Goal: Task Accomplishment & Management: Complete application form

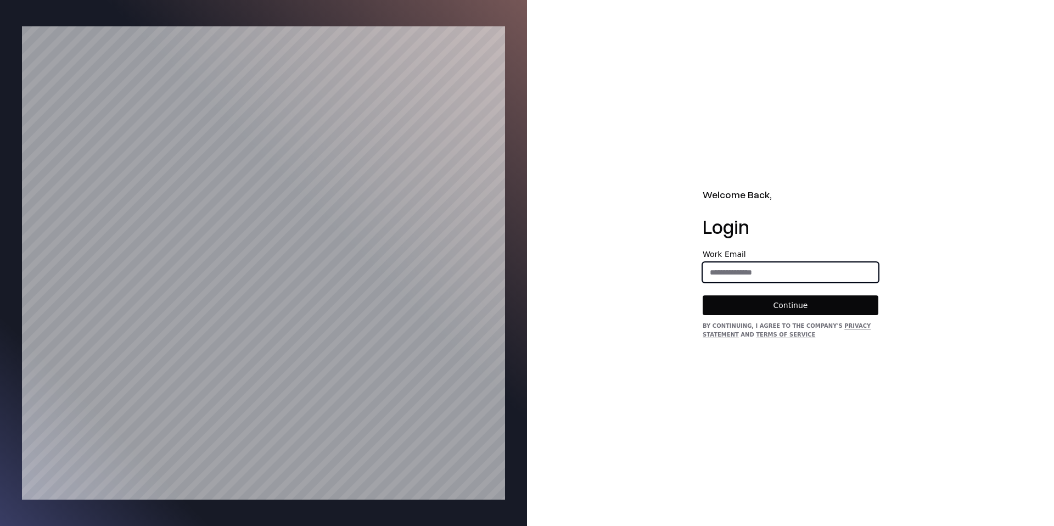
click at [727, 262] on input "email" at bounding box center [790, 272] width 175 height 20
type input "**********"
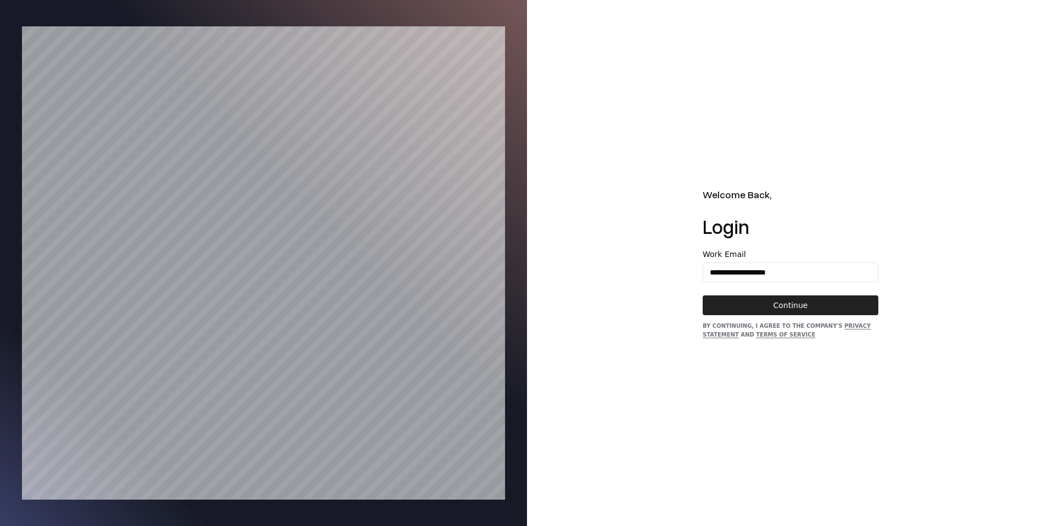
click at [775, 310] on button "Continue" at bounding box center [790, 305] width 176 height 20
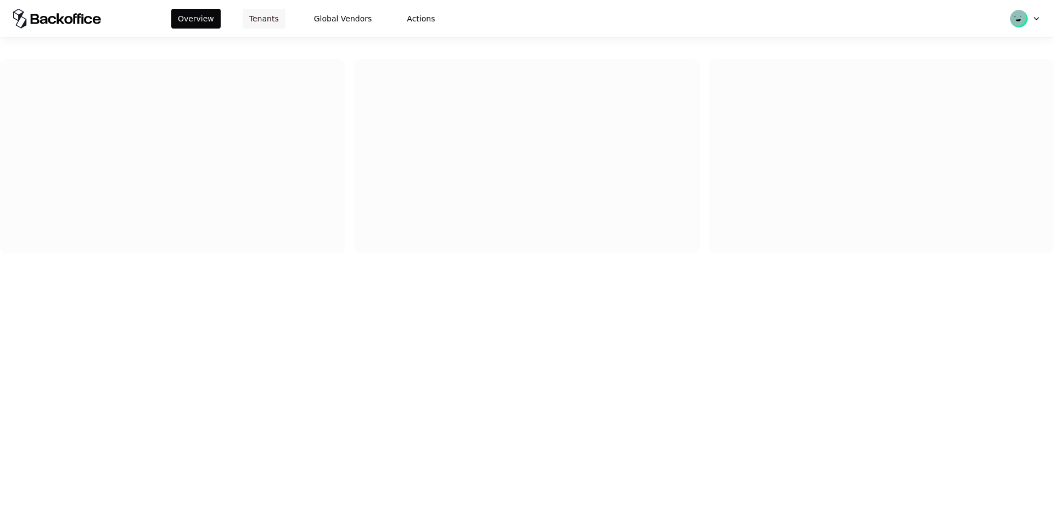
click at [255, 15] on button "Tenants" at bounding box center [264, 19] width 43 height 20
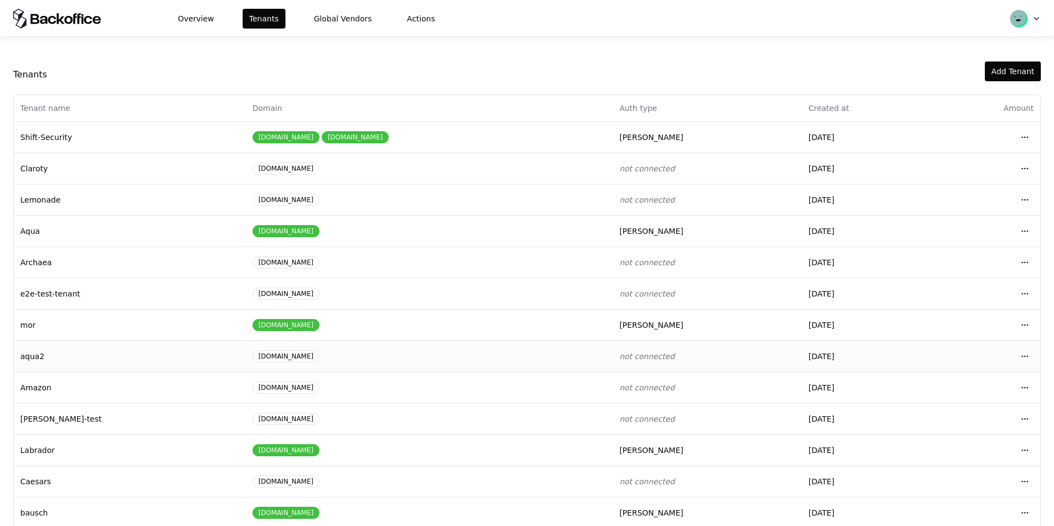
scroll to position [47, 0]
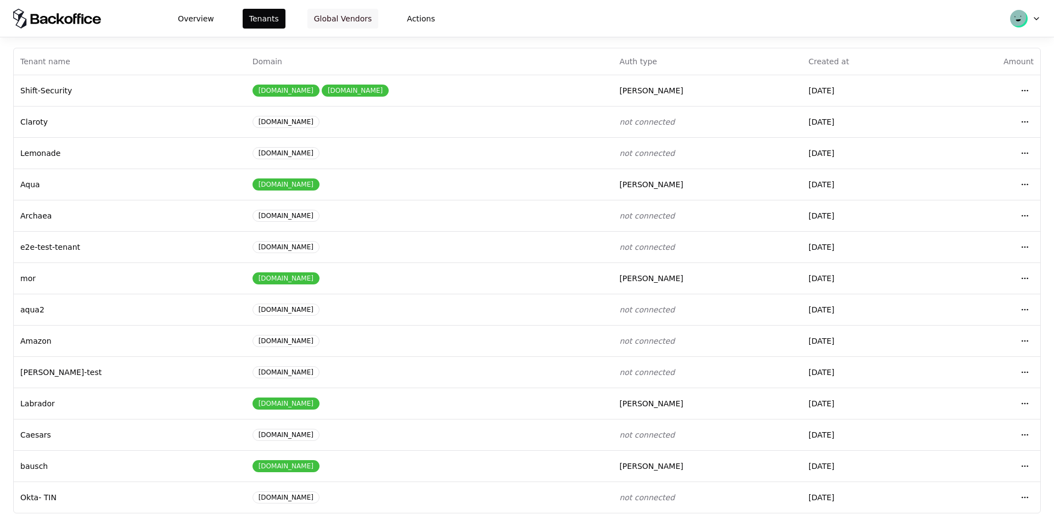
click at [350, 25] on button "Global Vendors" at bounding box center [342, 19] width 71 height 20
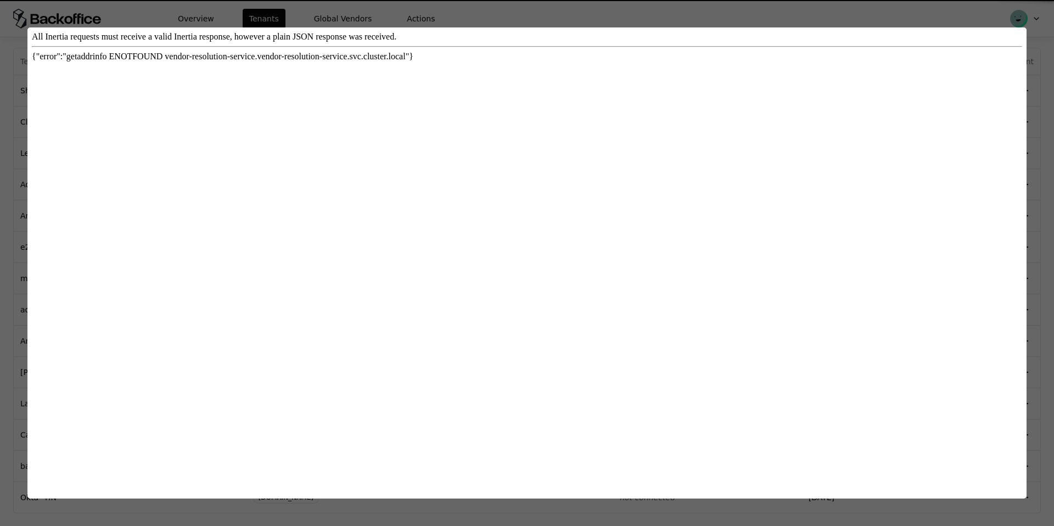
scroll to position [0, 0]
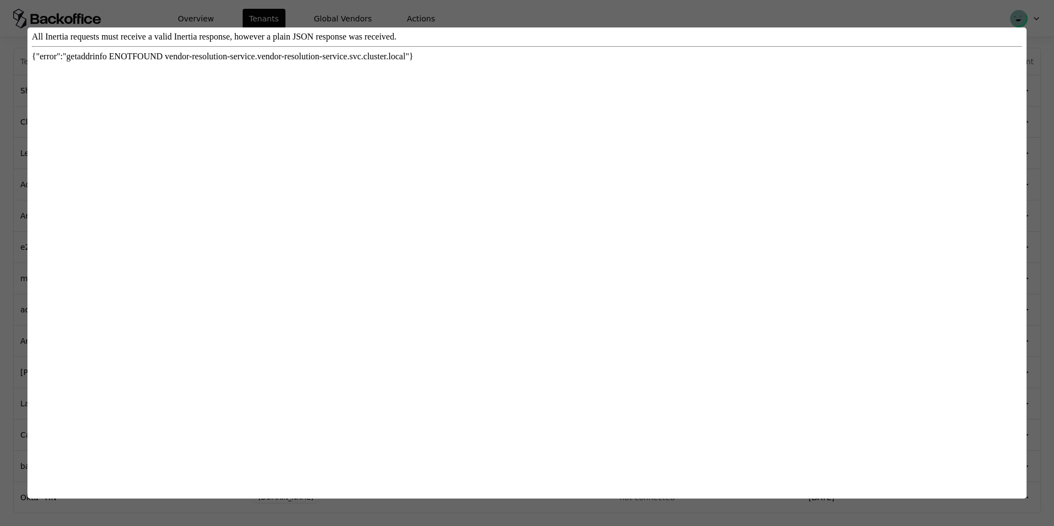
click at [849, 12] on div at bounding box center [527, 263] width 1054 height 526
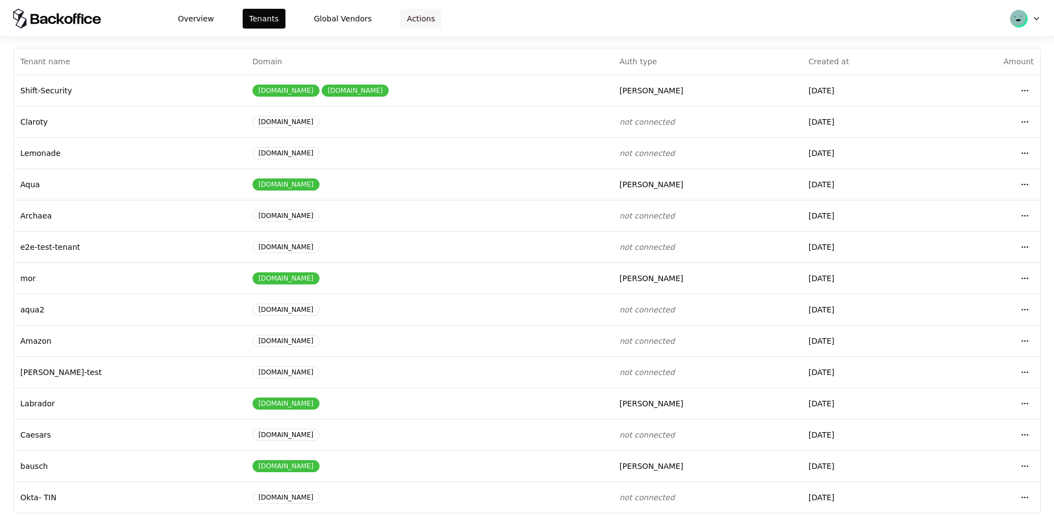
click at [420, 17] on button "Actions" at bounding box center [420, 19] width 41 height 20
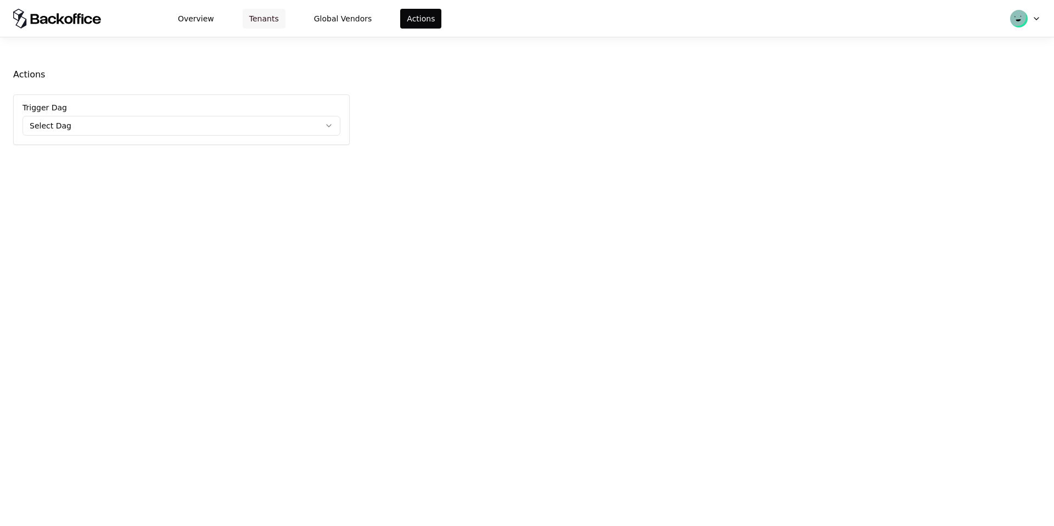
click at [261, 22] on button "Tenants" at bounding box center [264, 19] width 43 height 20
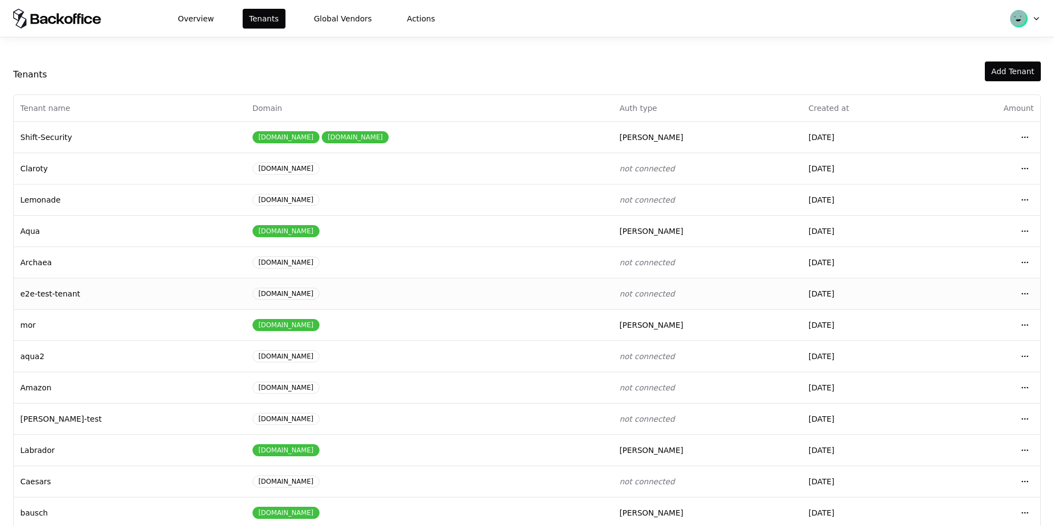
scroll to position [47, 0]
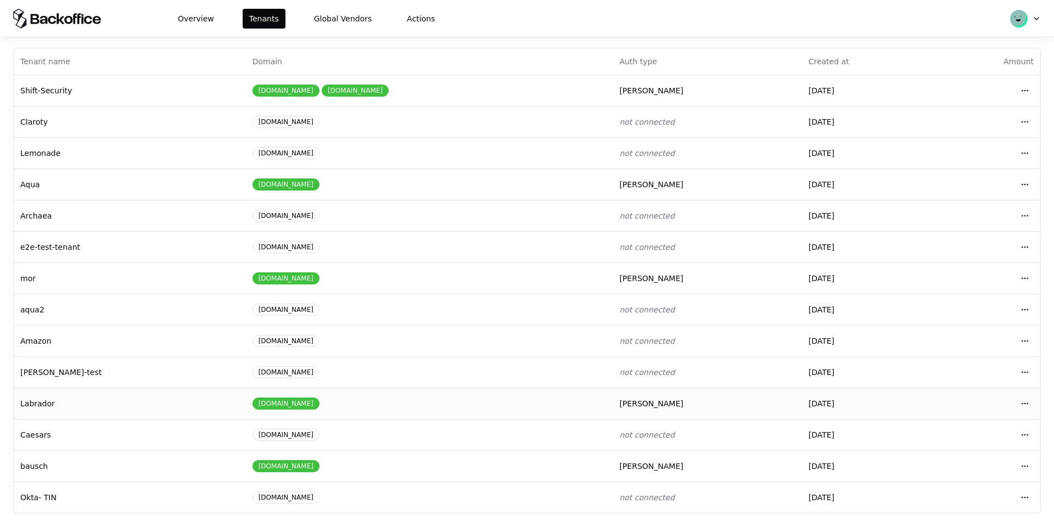
click at [252, 403] on div "lab-rador.biz" at bounding box center [285, 403] width 67 height 12
click at [1023, 403] on html "Overview Tenants Global Vendors Actions Tenants Add Tenant Tenant name Domain A…" at bounding box center [527, 263] width 1054 height 526
click at [971, 352] on div "Login to tenant" at bounding box center [976, 356] width 125 height 22
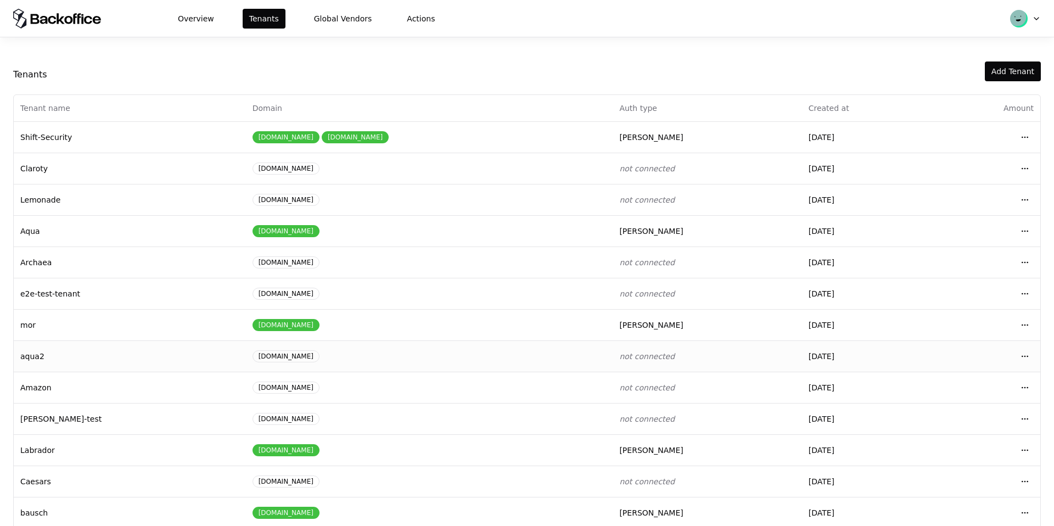
scroll to position [47, 0]
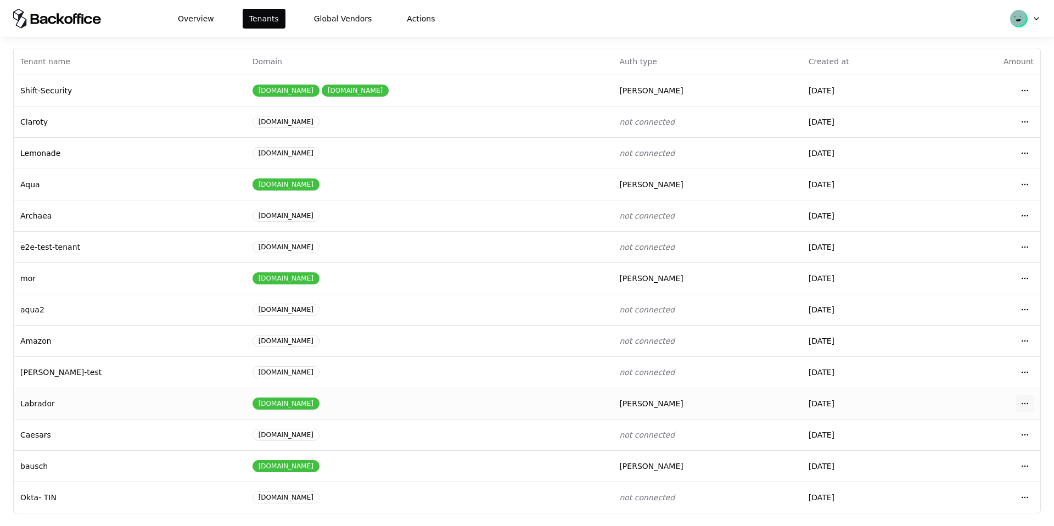
click at [1031, 400] on html "Overview Tenants Global Vendors Actions Tenants Add Tenant Tenant name Domain A…" at bounding box center [527, 263] width 1054 height 526
click at [937, 352] on div "Login to tenant" at bounding box center [976, 356] width 125 height 22
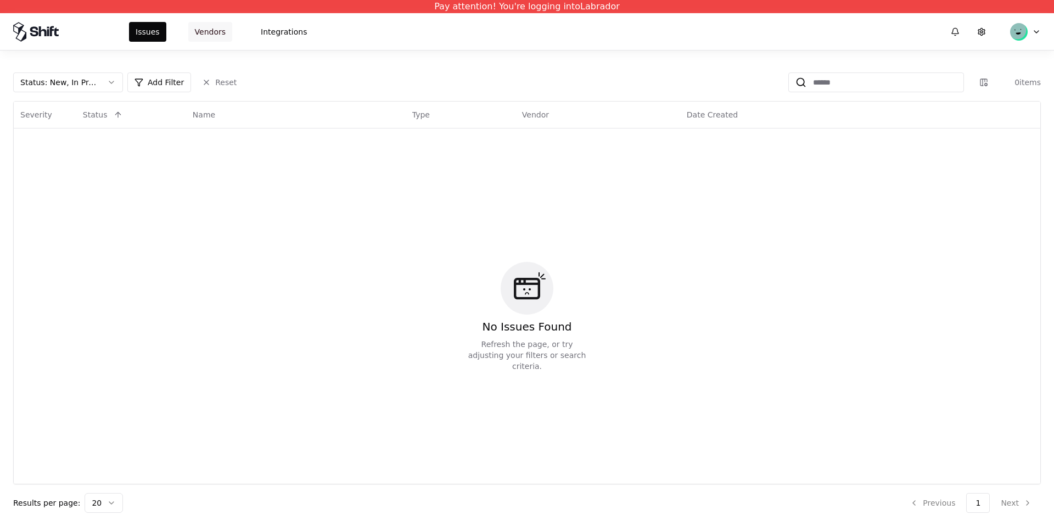
click at [211, 35] on button "Vendors" at bounding box center [210, 32] width 44 height 20
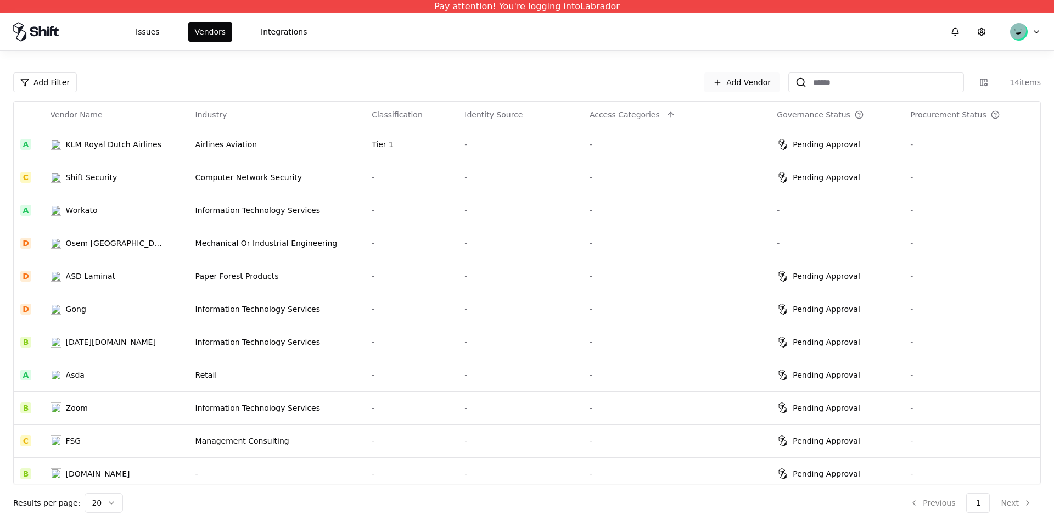
click at [761, 83] on link "Add Vendor" at bounding box center [741, 82] width 75 height 20
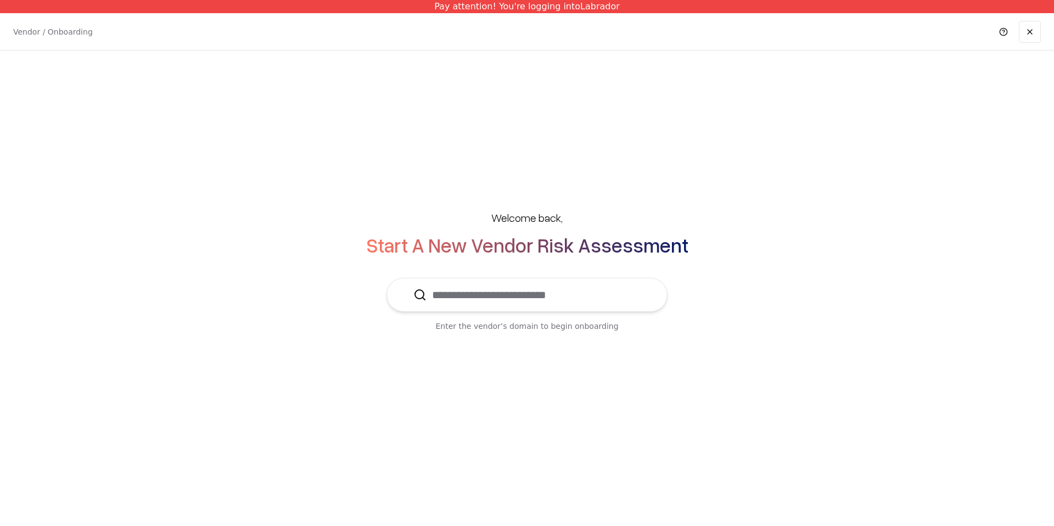
click at [499, 290] on input "text" at bounding box center [533, 294] width 214 height 33
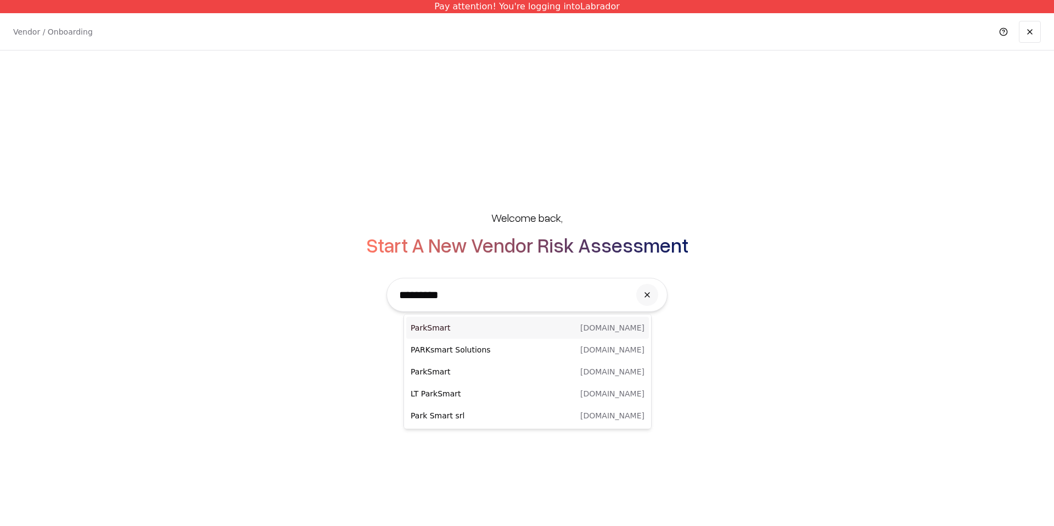
click at [549, 325] on div "ParkSmart parksmart.in" at bounding box center [527, 328] width 243 height 22
type input "*********"
click at [549, 325] on div "Welcome back, Start A New Vendor Risk Assessment ********* Enter the vendor’s d…" at bounding box center [527, 271] width 1010 height 166
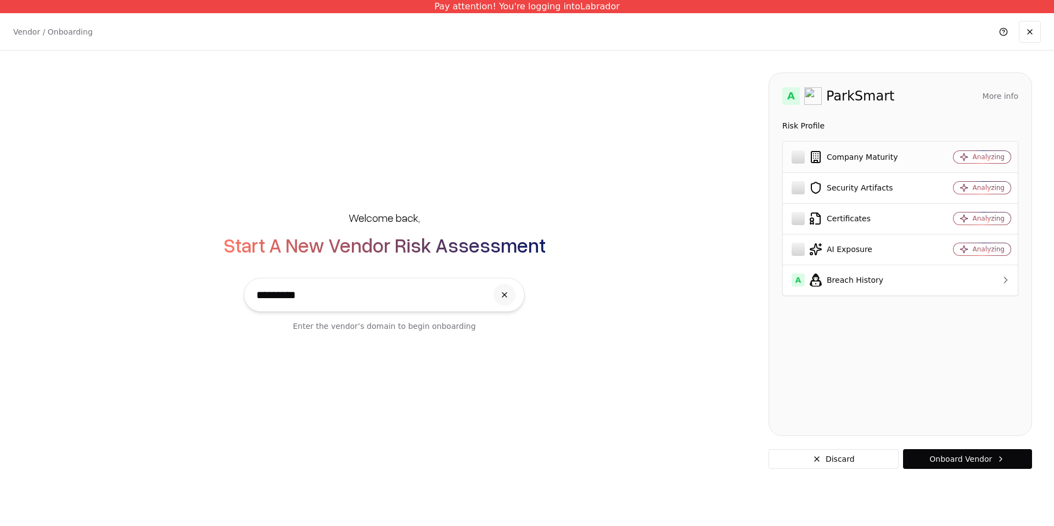
click at [932, 157] on td "Analyzing" at bounding box center [974, 157] width 86 height 31
click at [841, 163] on div "Company Maturity" at bounding box center [856, 156] width 131 height 13
click at [924, 283] on td "A Breach History" at bounding box center [857, 279] width 149 height 31
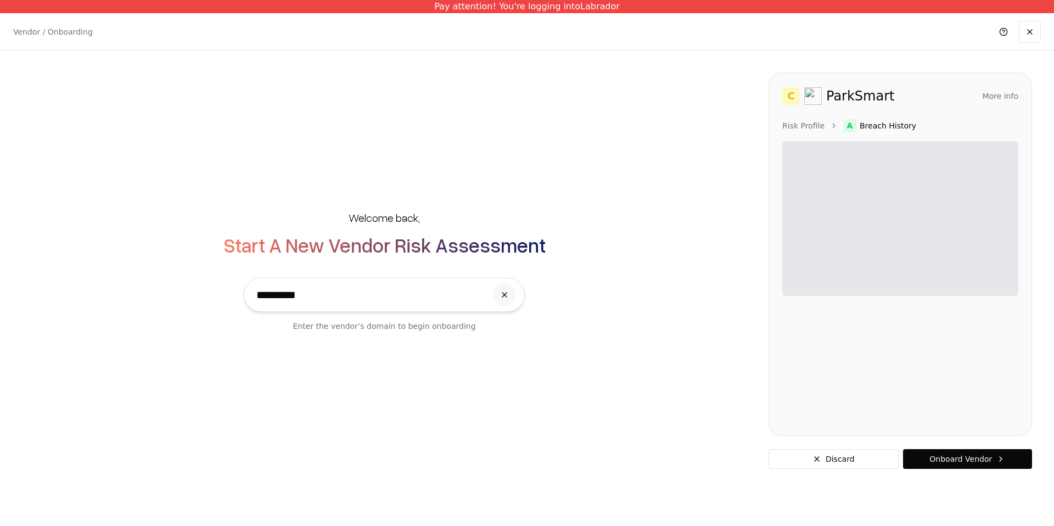
click at [860, 126] on span "Breach History" at bounding box center [887, 125] width 57 height 11
click at [813, 123] on link "Risk Profile" at bounding box center [803, 125] width 42 height 11
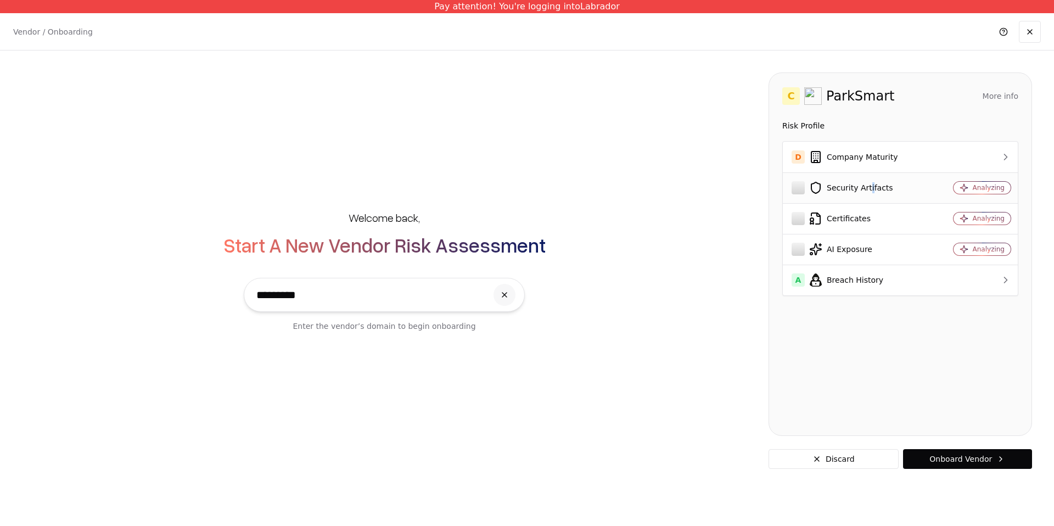
click at [869, 190] on div "Security Artifacts" at bounding box center [856, 187] width 131 height 13
click at [783, 183] on td "Security Artifacts" at bounding box center [857, 187] width 149 height 31
click at [789, 184] on td "Security Artifacts" at bounding box center [857, 187] width 149 height 31
click at [895, 151] on div "D Company Maturity" at bounding box center [856, 156] width 131 height 13
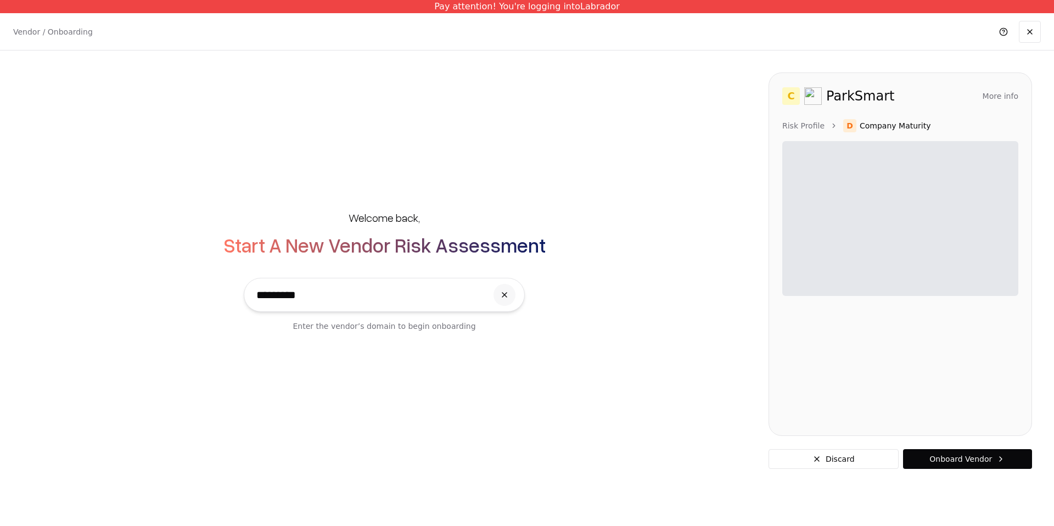
click at [988, 92] on button "More info" at bounding box center [1000, 96] width 36 height 20
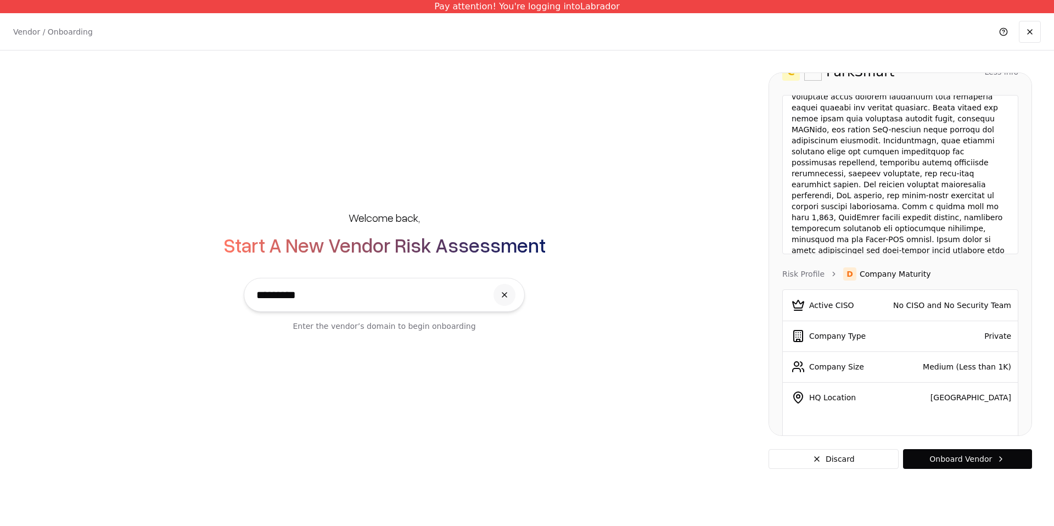
scroll to position [46, 0]
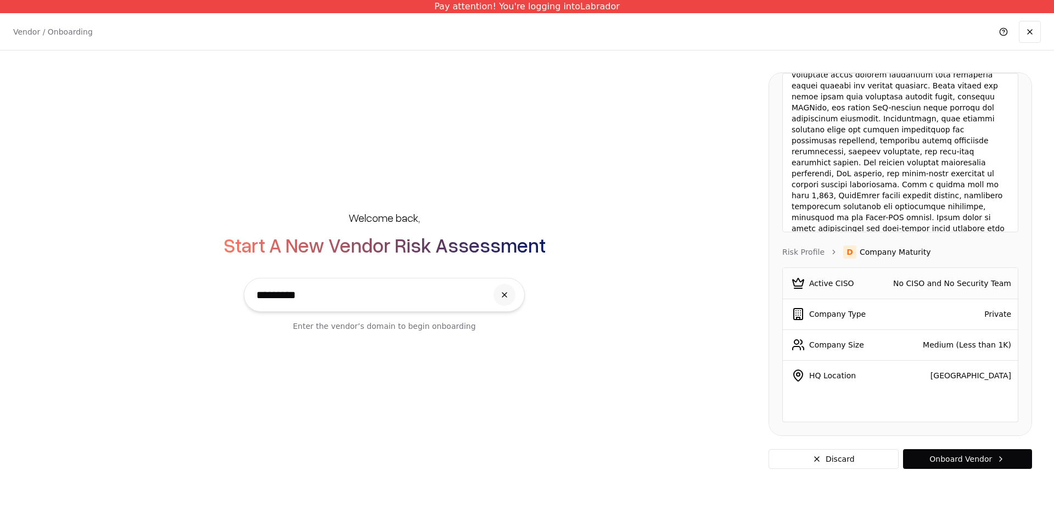
click at [915, 283] on div "No CISO and No Security Team" at bounding box center [948, 283] width 125 height 11
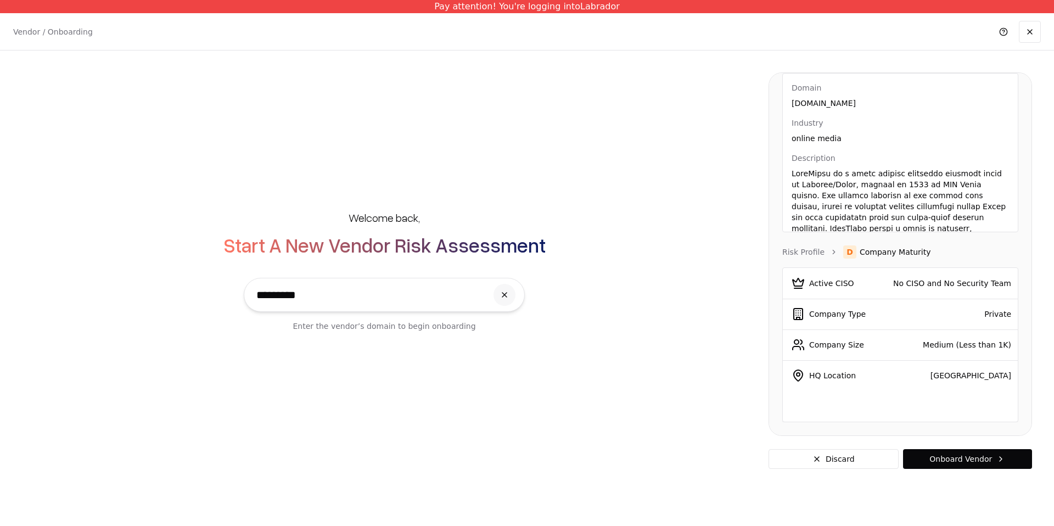
drag, startPoint x: 708, startPoint y: 189, endPoint x: 708, endPoint y: 226, distance: 36.8
click at [708, 209] on div "Welcome back, Start A New Vendor Risk Assessment ********* Enter the vendor’s d…" at bounding box center [384, 271] width 724 height 166
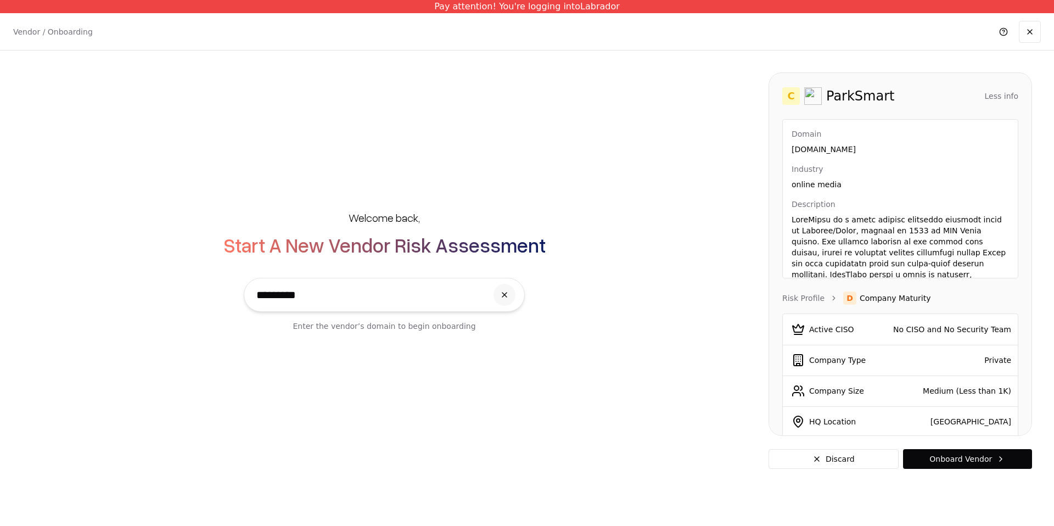
click at [991, 92] on button "Less info" at bounding box center [1000, 96] width 33 height 20
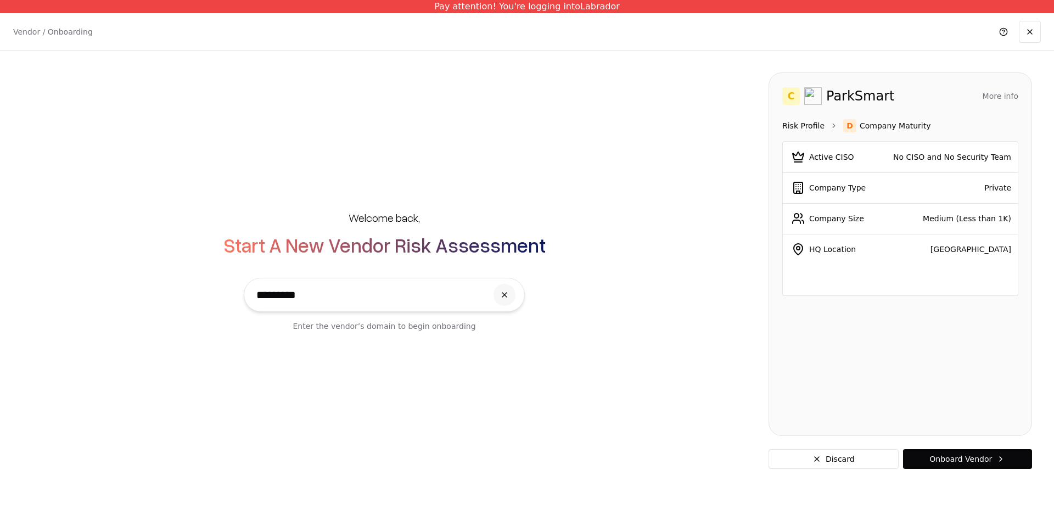
click at [806, 128] on link "Risk Profile" at bounding box center [803, 125] width 42 height 11
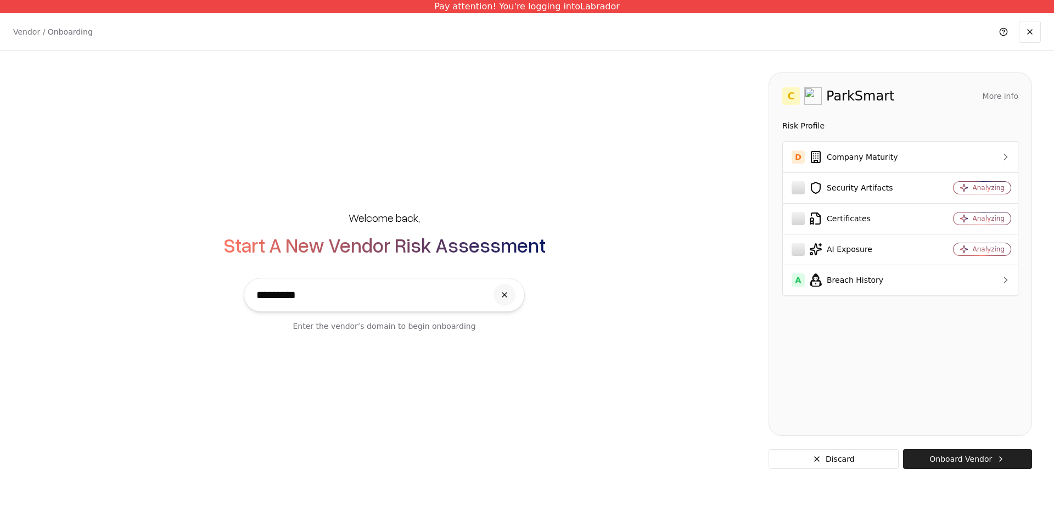
click at [952, 459] on button "Onboard Vendor" at bounding box center [967, 459] width 129 height 20
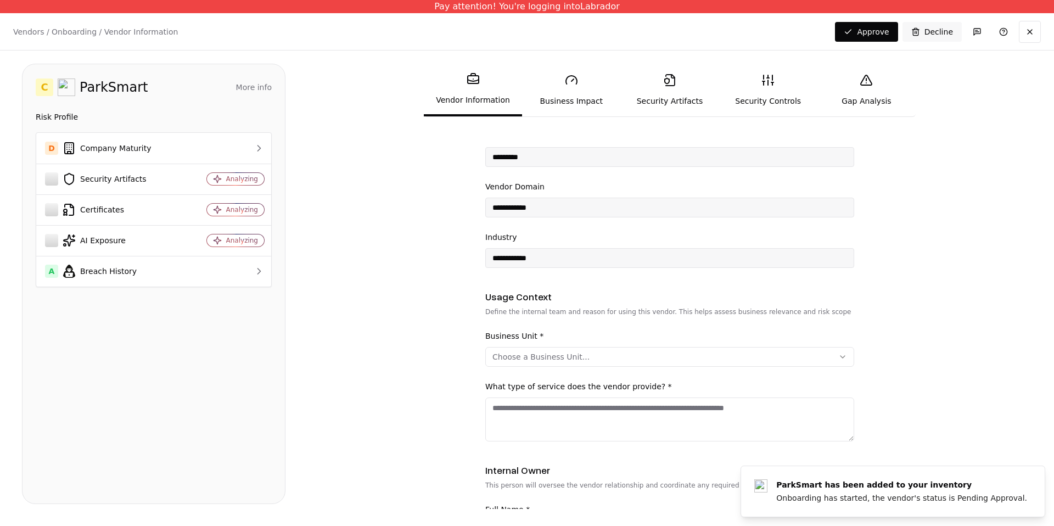
scroll to position [91, 0]
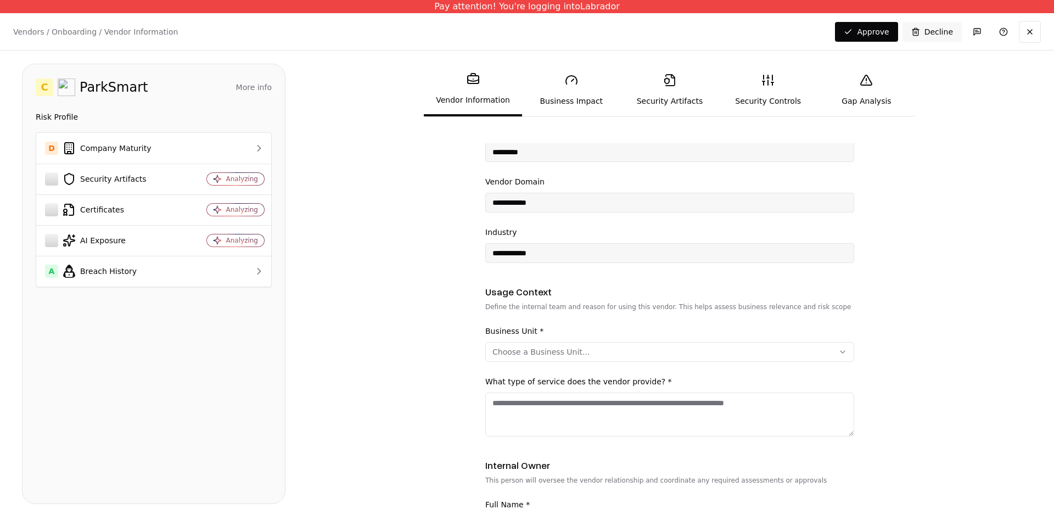
click at [566, 350] on div "Choose a Business Unit..." at bounding box center [540, 351] width 97 height 11
click at [697, 337] on html "**********" at bounding box center [527, 263] width 1054 height 526
click at [575, 363] on div "Business Unit * Choose a Business Unit... What type of service does the vendor …" at bounding box center [669, 380] width 369 height 112
click at [572, 350] on div "Choose a Business Unit..." at bounding box center [540, 351] width 97 height 11
click at [410, 177] on html "**********" at bounding box center [527, 263] width 1054 height 526
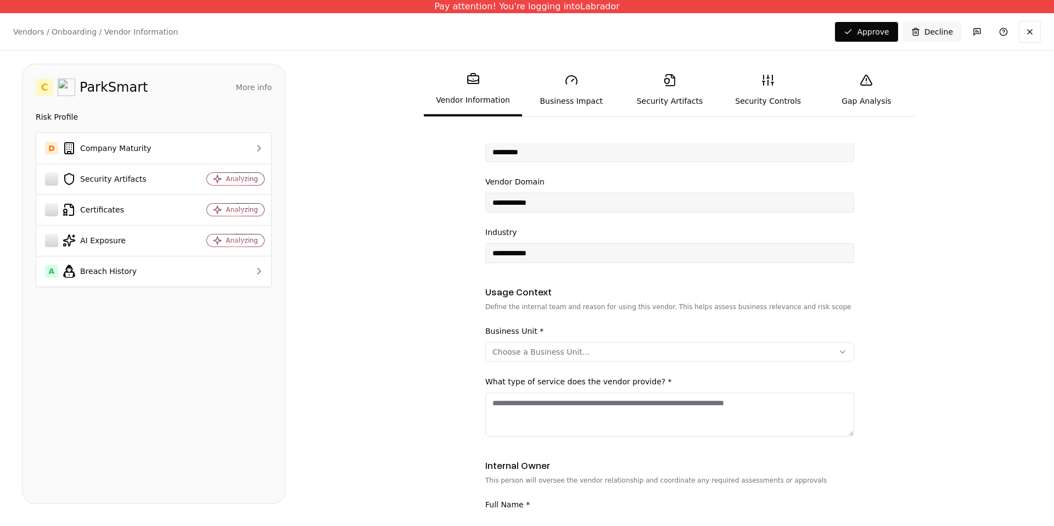
click at [517, 350] on div "Choose a Business Unit..." at bounding box center [540, 351] width 97 height 11
click at [517, 325] on div "HR" at bounding box center [540, 326] width 104 height 22
click at [377, 429] on html "**********" at bounding box center [527, 263] width 1054 height 526
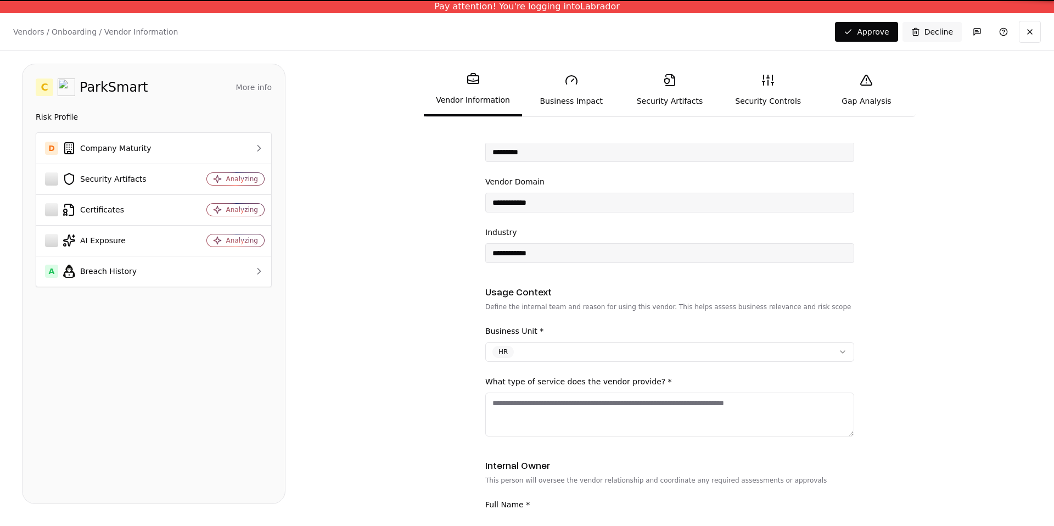
click at [526, 418] on textarea "What type of service does the vendor provide? *" at bounding box center [669, 414] width 369 height 44
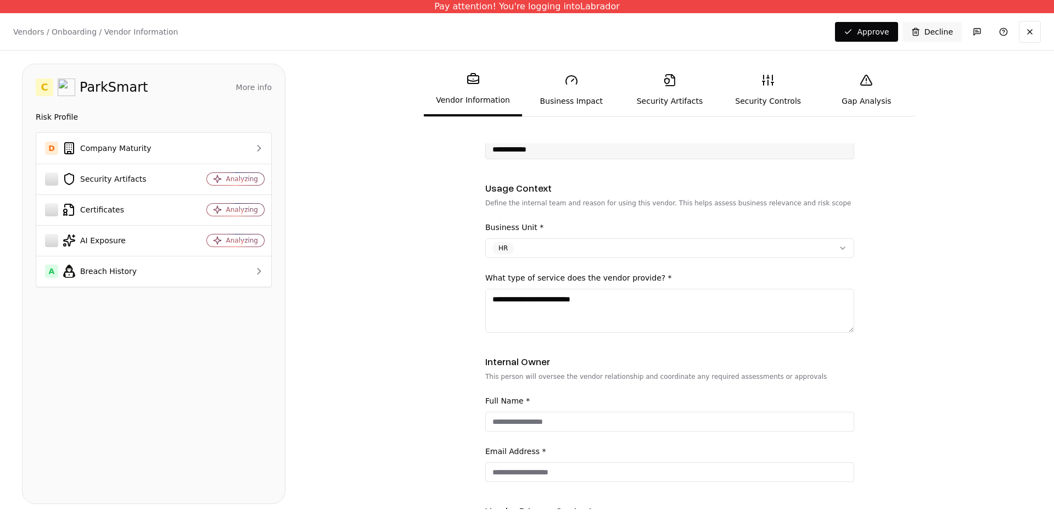
scroll to position [222, 0]
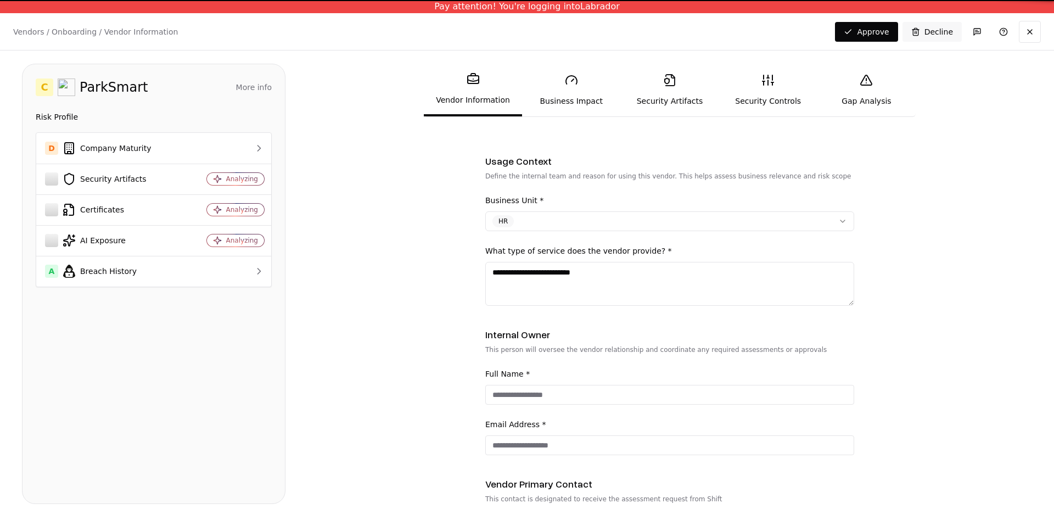
type textarea "**********"
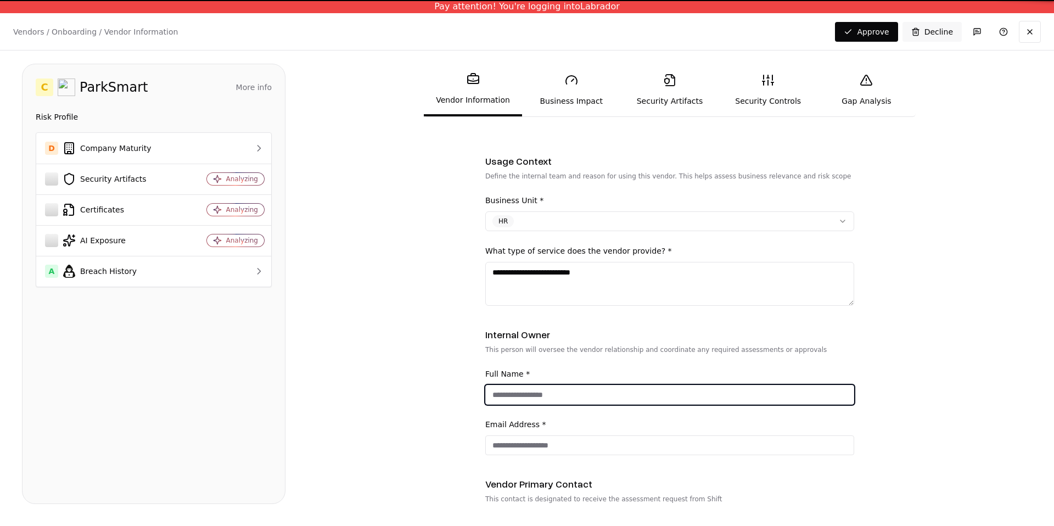
click at [525, 393] on input "Full Name *" at bounding box center [670, 395] width 368 height 20
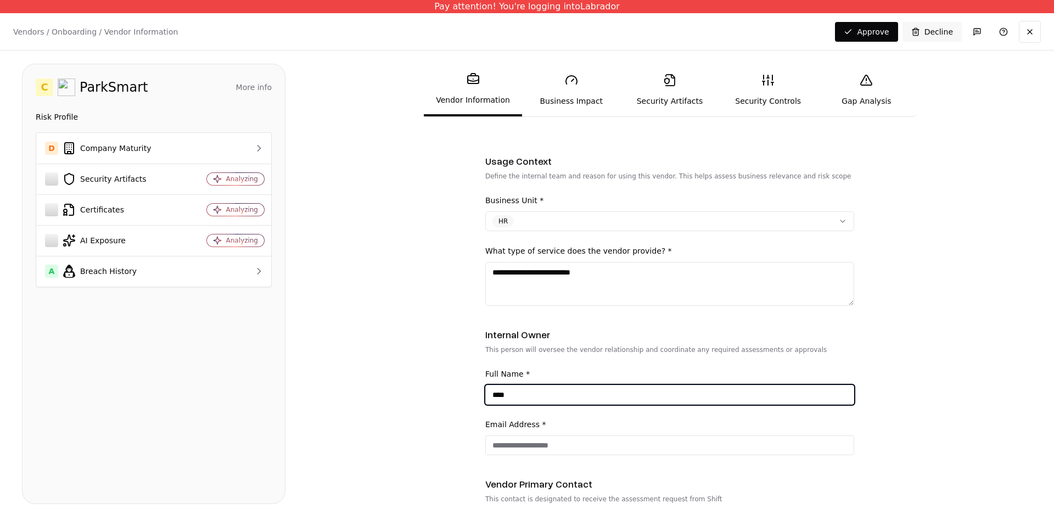
type input "*****"
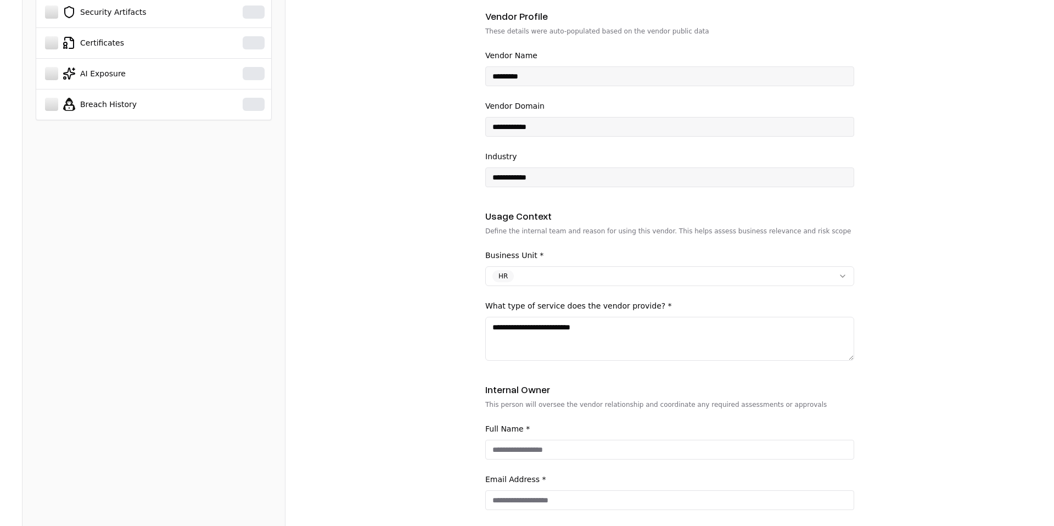
scroll to position [167, 0]
click at [618, 330] on textarea "**********" at bounding box center [669, 338] width 369 height 44
type textarea "**********"
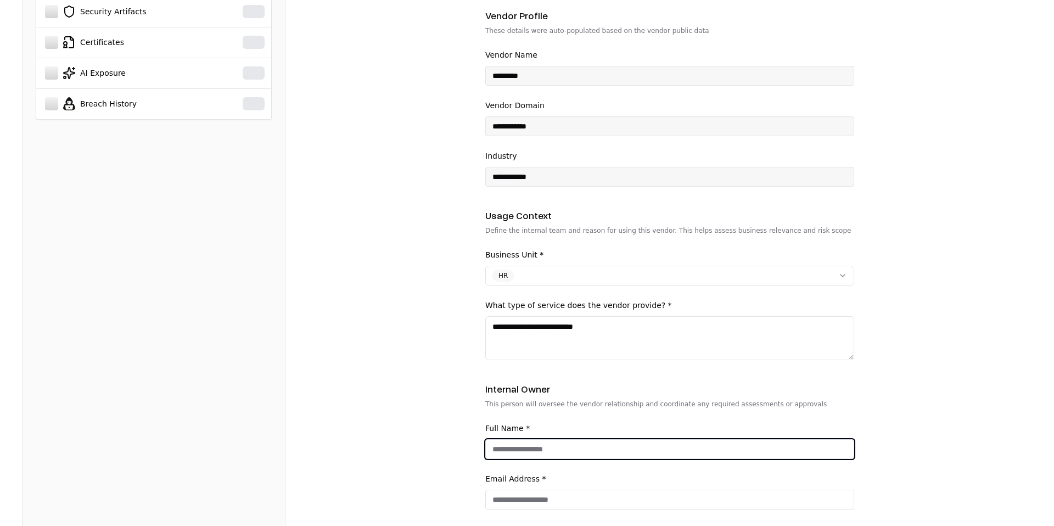
click at [561, 444] on input "Full Name *" at bounding box center [670, 449] width 368 height 20
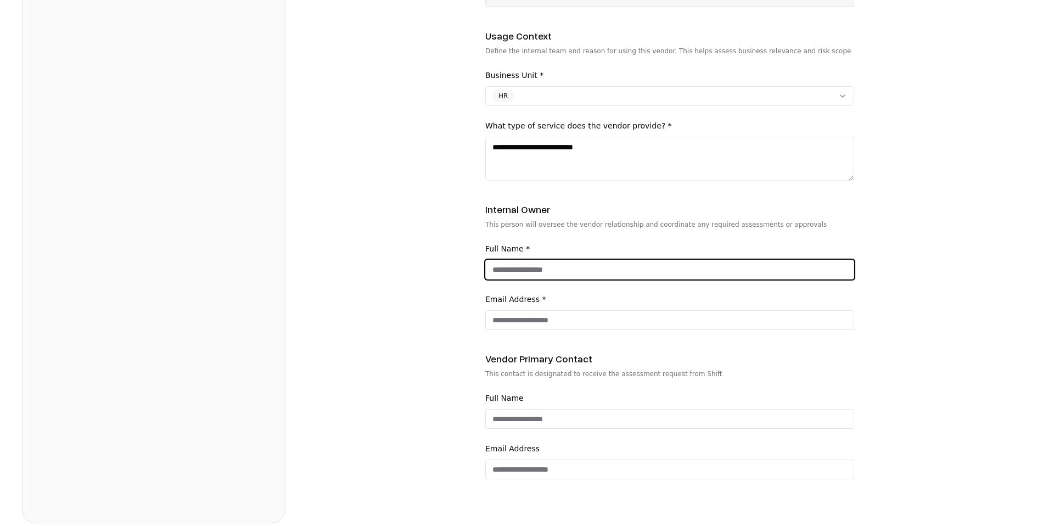
scroll to position [357, 0]
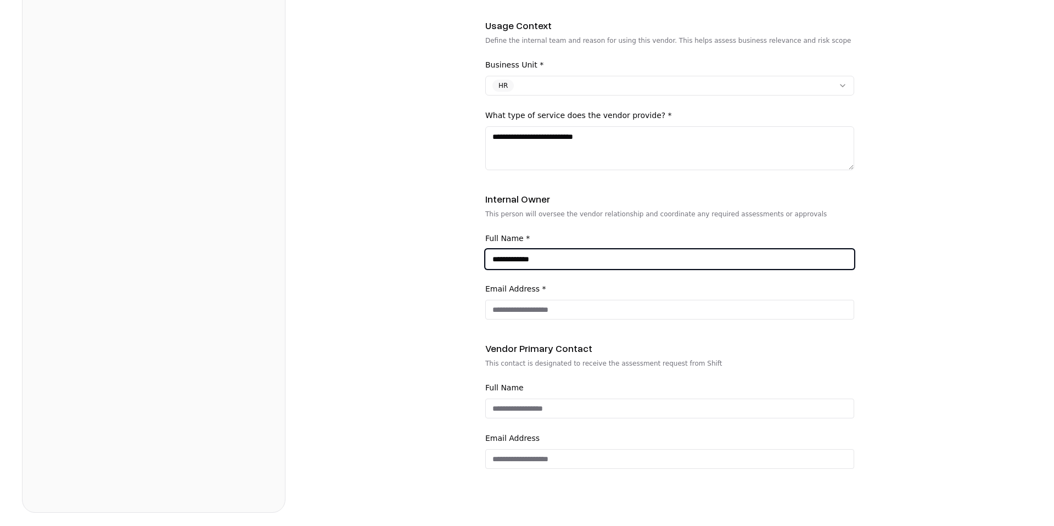
type input "**********"
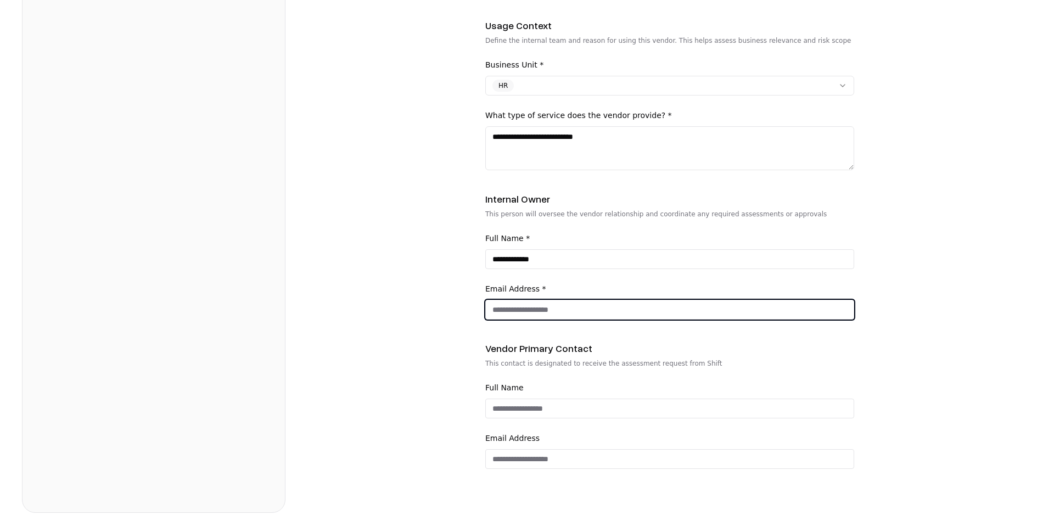
click at [710, 308] on input "Email Address *" at bounding box center [670, 310] width 368 height 20
type input "**********"
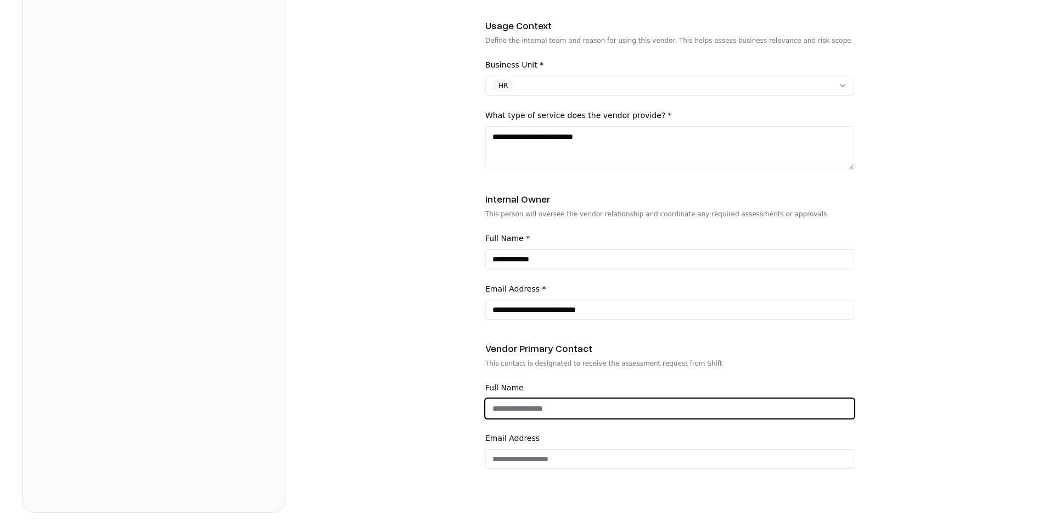
click at [549, 407] on input "Full Name" at bounding box center [670, 408] width 368 height 20
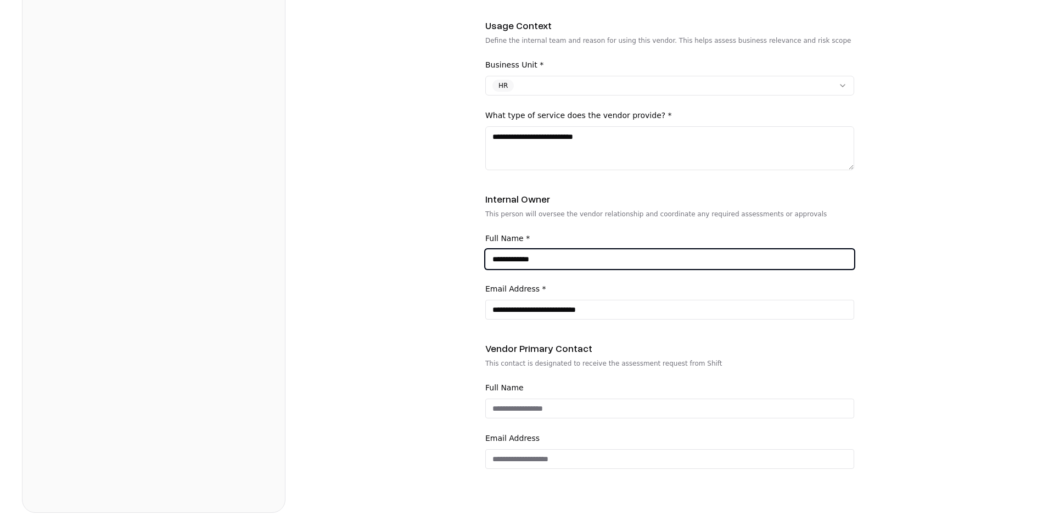
click at [516, 261] on input "**********" at bounding box center [670, 259] width 368 height 20
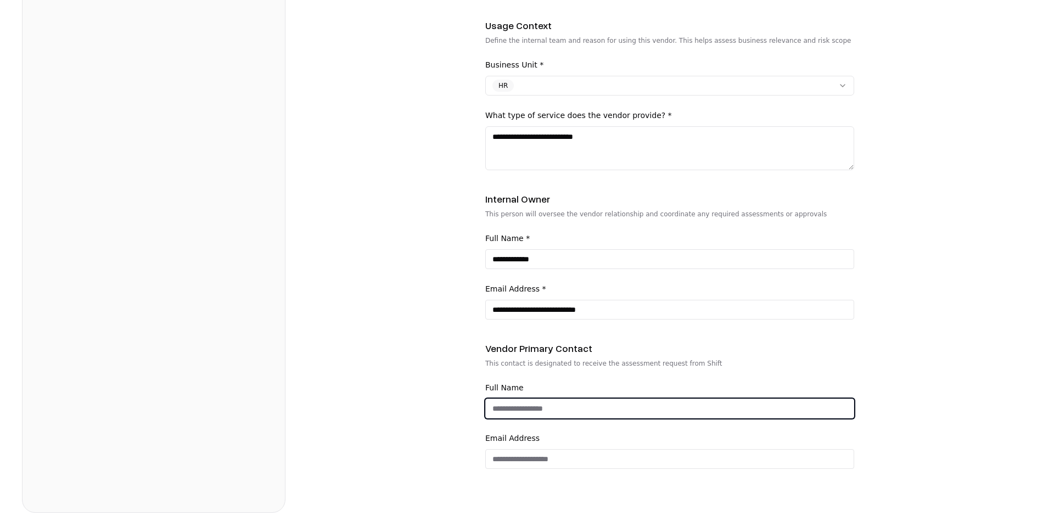
click at [506, 407] on input "Full Name" at bounding box center [670, 408] width 368 height 20
type input "*******"
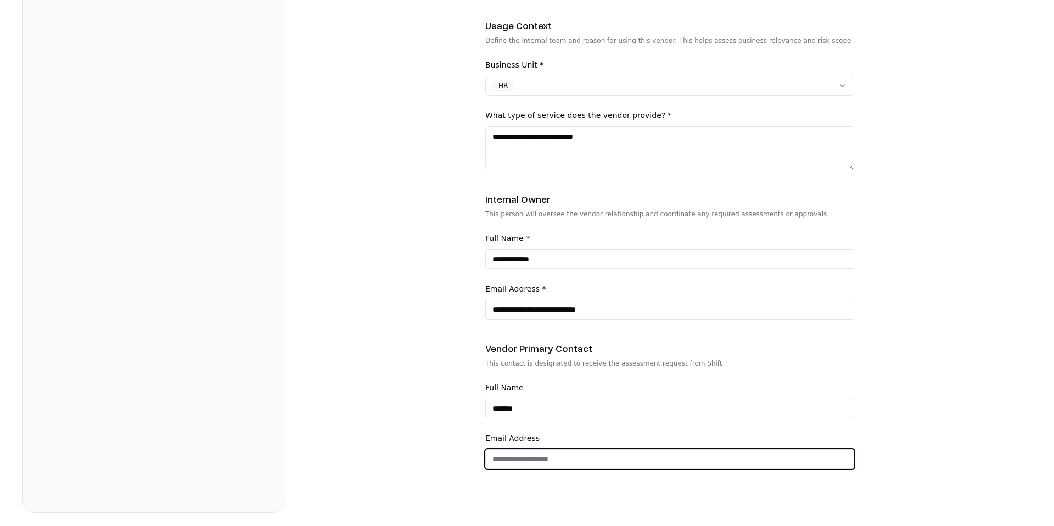
click at [518, 457] on input "email" at bounding box center [670, 459] width 368 height 20
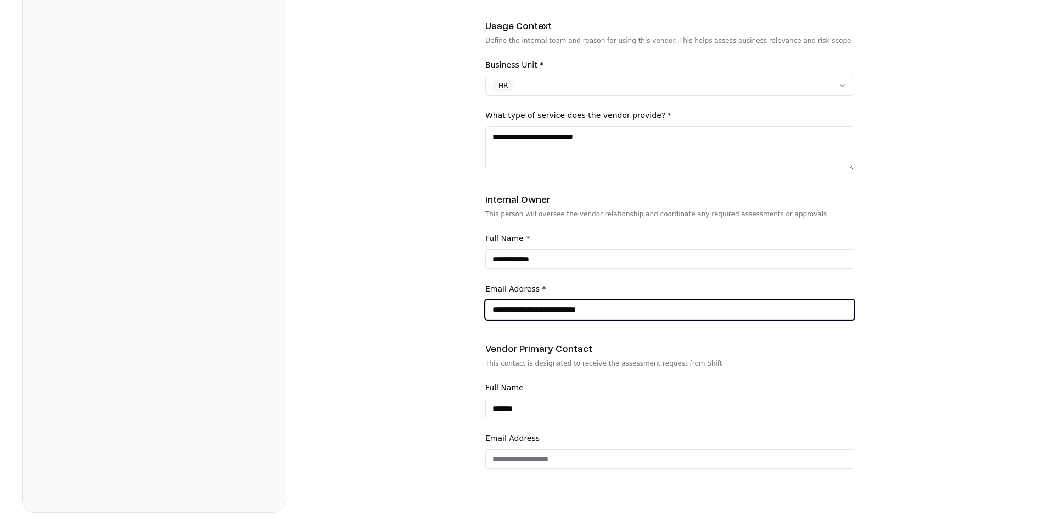
click at [561, 307] on input "**********" at bounding box center [670, 310] width 368 height 20
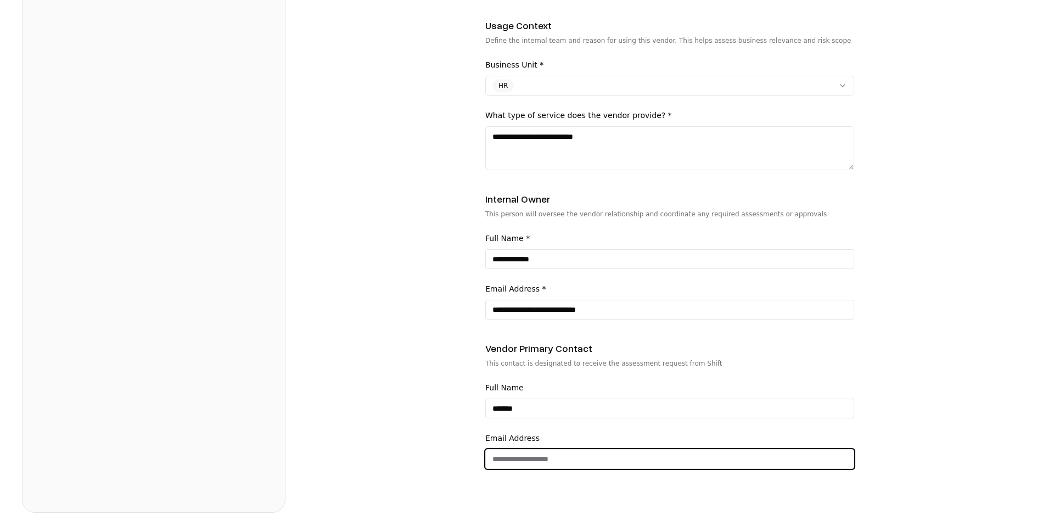
click at [541, 464] on input "email" at bounding box center [670, 459] width 368 height 20
paste input "**********"
type input "**********"
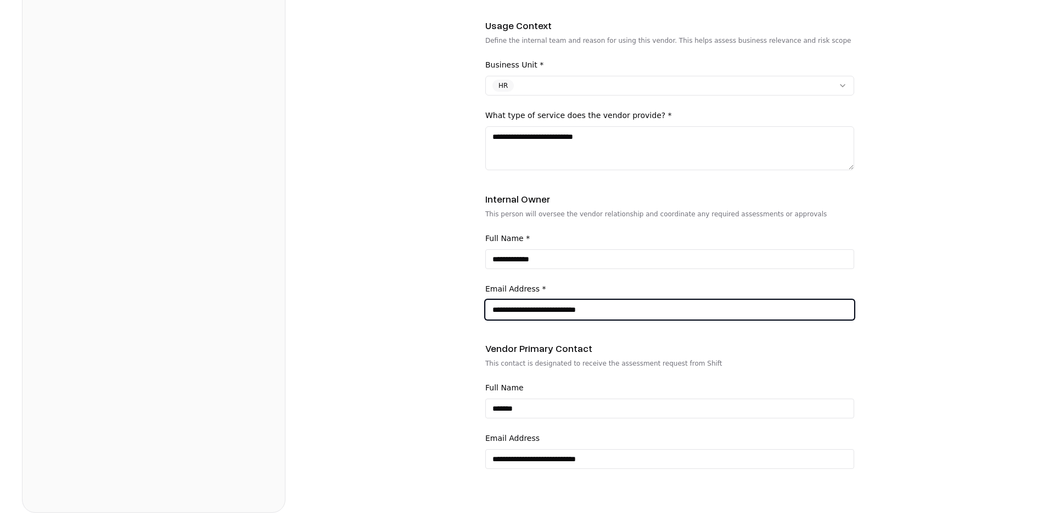
drag, startPoint x: 624, startPoint y: 312, endPoint x: 449, endPoint y: 308, distance: 175.1
click at [460, 309] on form "**********" at bounding box center [669, 149] width 724 height 727
type input "**********"
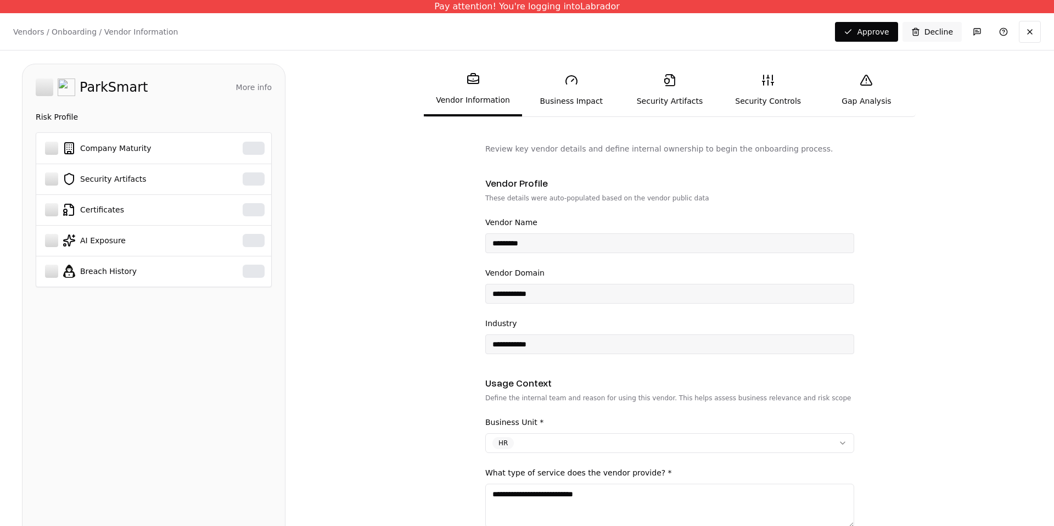
scroll to position [46, 0]
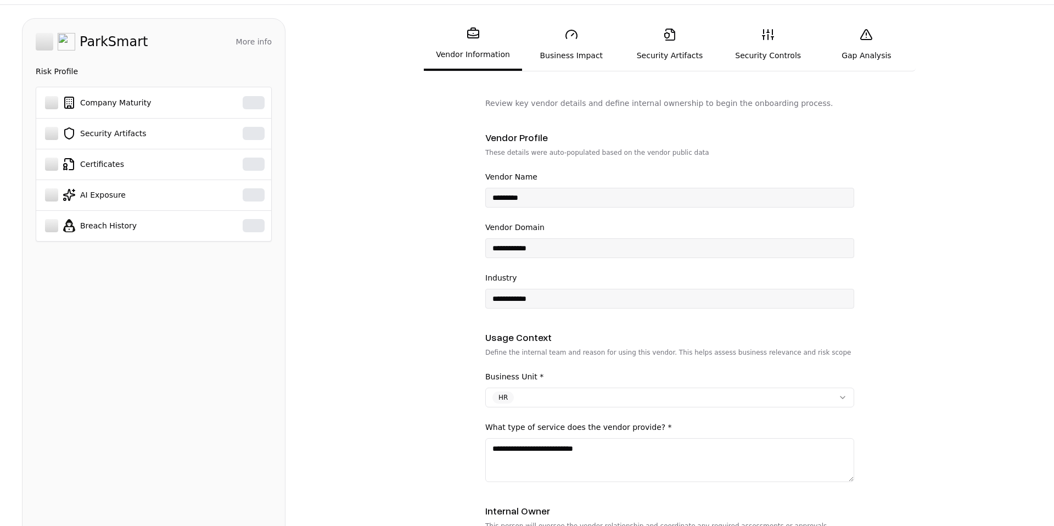
click at [567, 41] on icon at bounding box center [571, 34] width 13 height 13
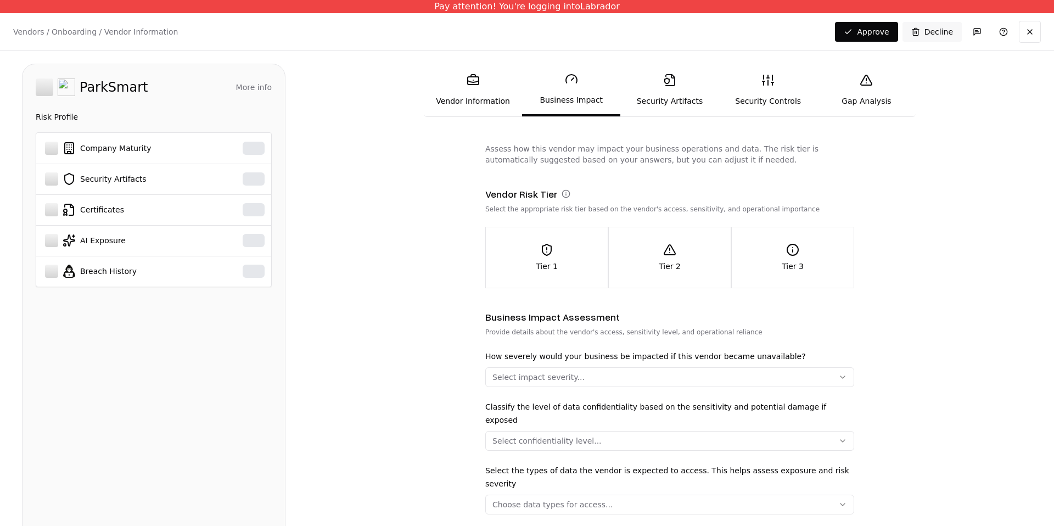
click at [466, 84] on icon at bounding box center [472, 80] width 13 height 13
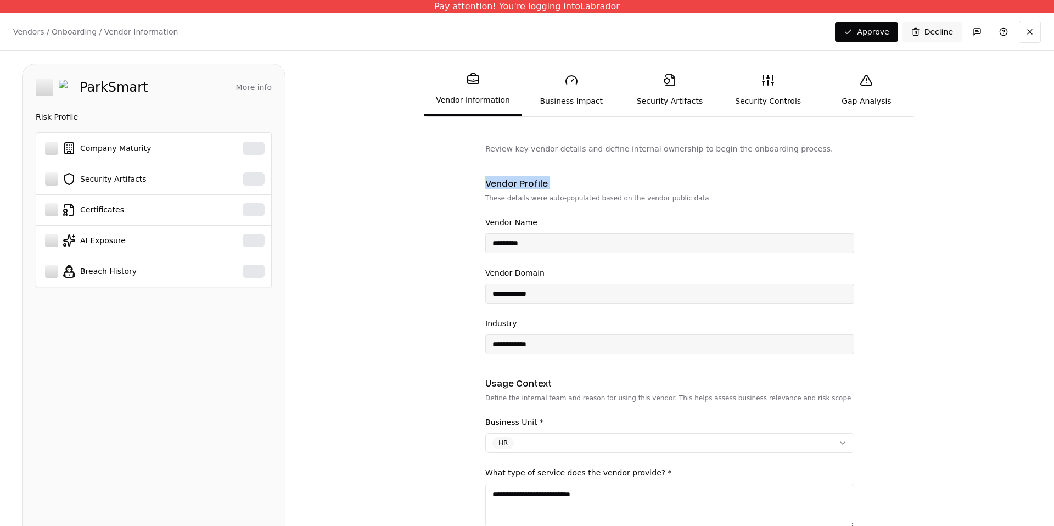
drag, startPoint x: 318, startPoint y: 194, endPoint x: 295, endPoint y: 134, distance: 64.6
click at [309, 172] on form "**********" at bounding box center [669, 506] width 724 height 727
click at [257, 88] on button "More info" at bounding box center [254, 87] width 36 height 20
click at [258, 82] on button "More info" at bounding box center [254, 87] width 36 height 20
click at [567, 96] on link "Business Impact" at bounding box center [571, 90] width 98 height 50
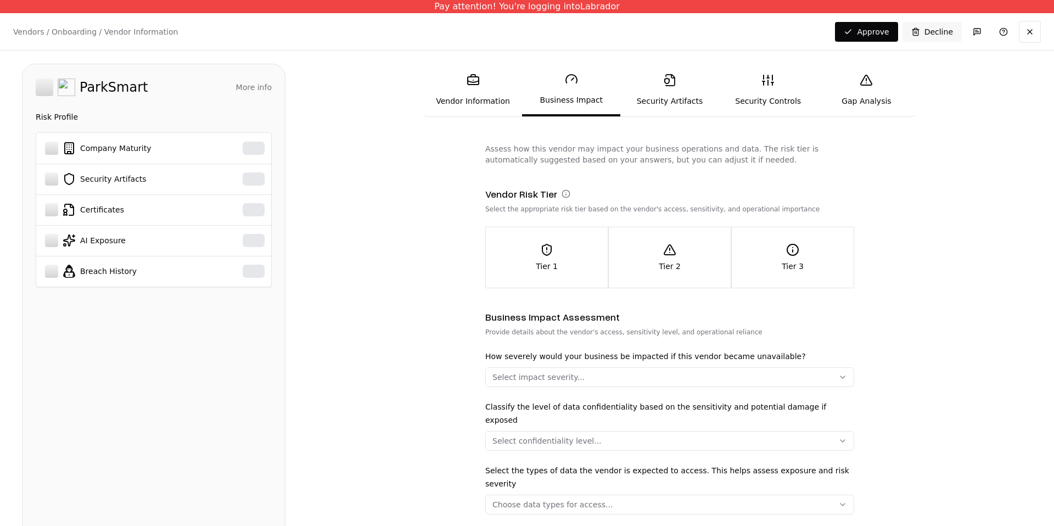
click at [669, 83] on icon at bounding box center [669, 80] width 13 height 13
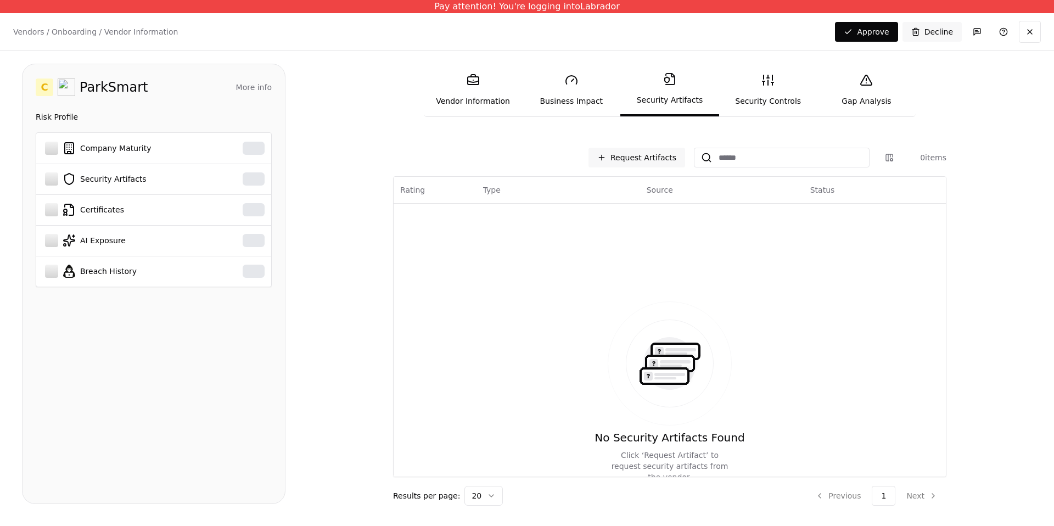
click at [503, 79] on link "Vendor Information" at bounding box center [473, 90] width 98 height 50
click at [482, 80] on link "Vendor Information" at bounding box center [473, 90] width 98 height 50
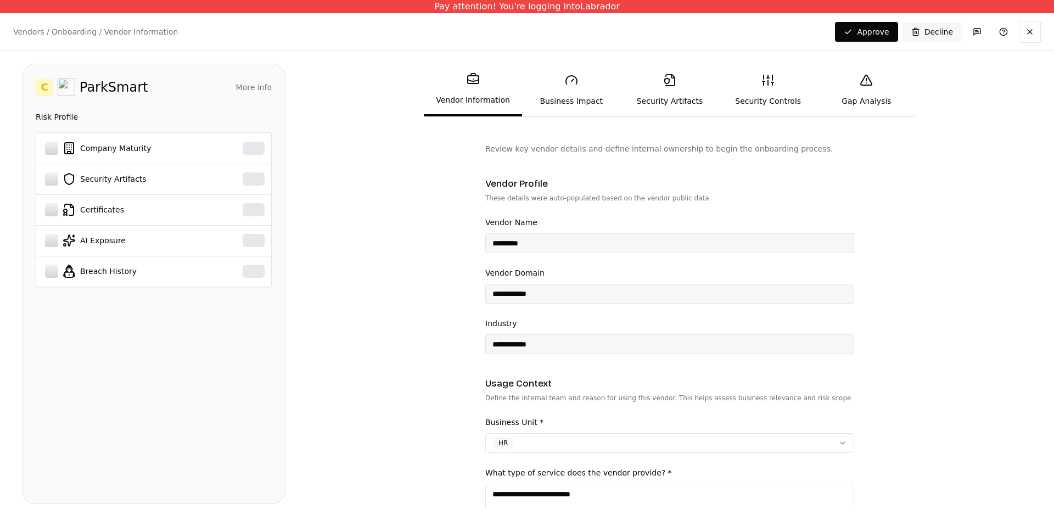
click at [577, 96] on link "Business Impact" at bounding box center [571, 90] width 98 height 50
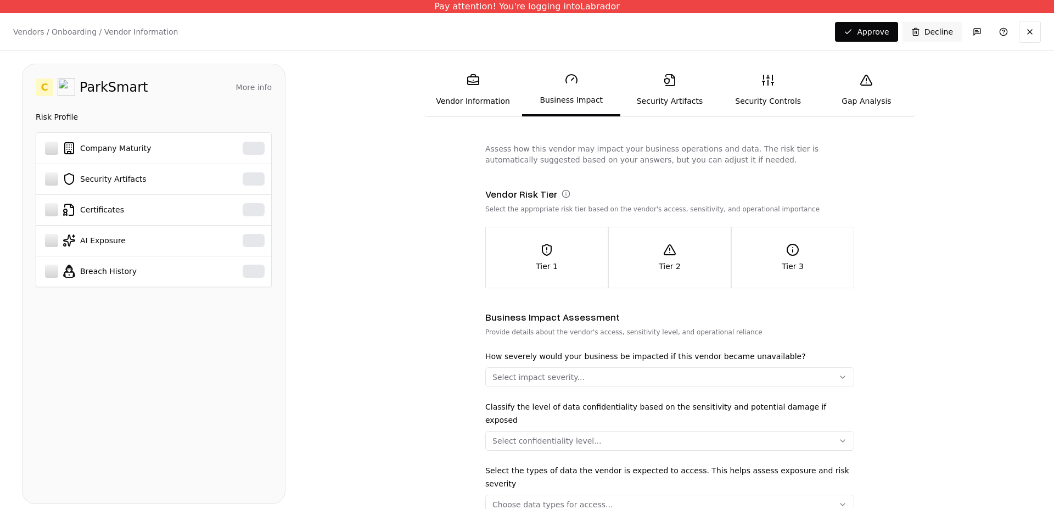
click at [485, 90] on link "Vendor Information" at bounding box center [473, 90] width 98 height 50
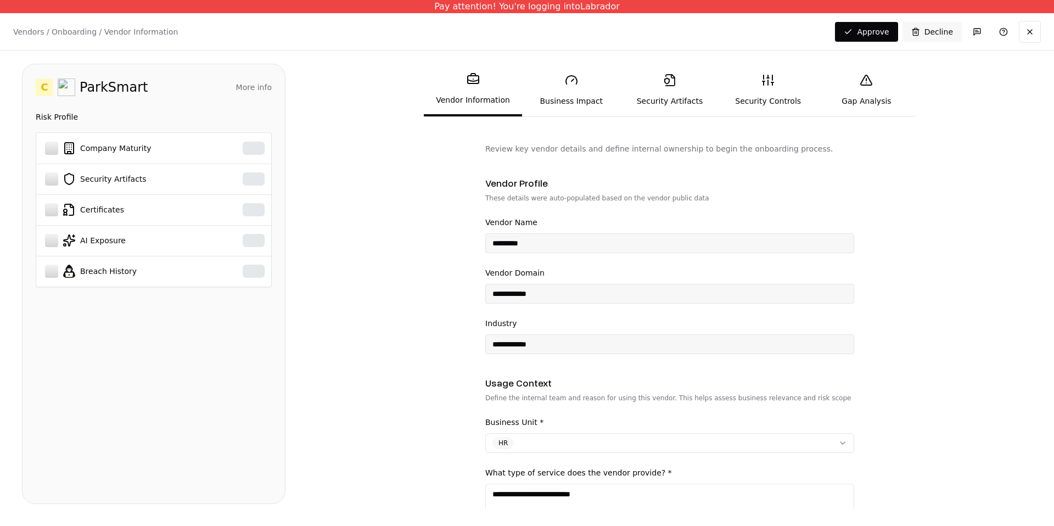
click at [562, 103] on link "Business Impact" at bounding box center [571, 90] width 98 height 50
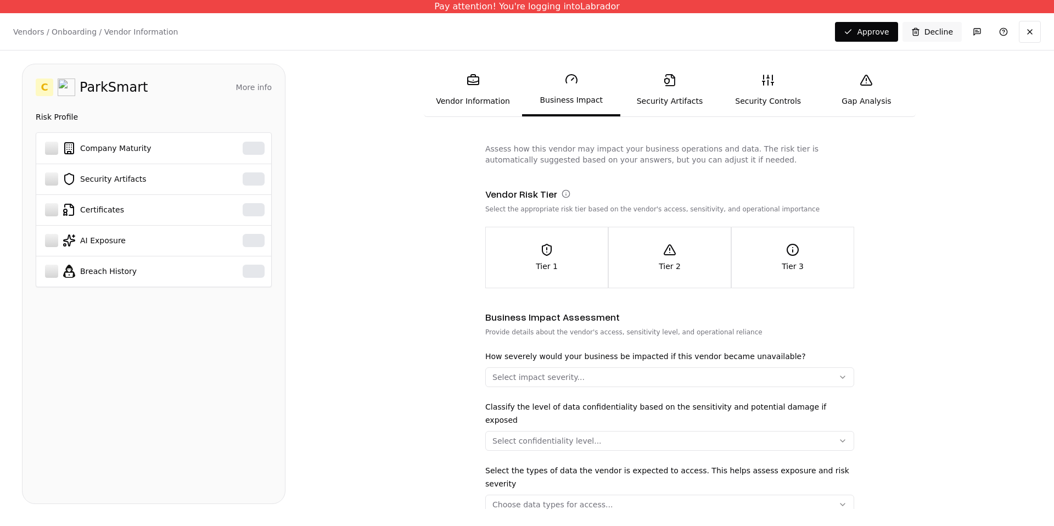
click at [656, 82] on link "Security Artifacts" at bounding box center [669, 90] width 98 height 50
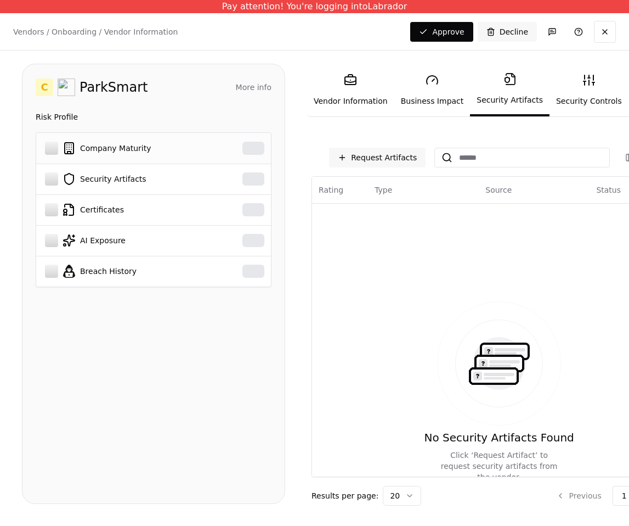
click at [205, 155] on td "Company Maturity" at bounding box center [127, 148] width 183 height 31
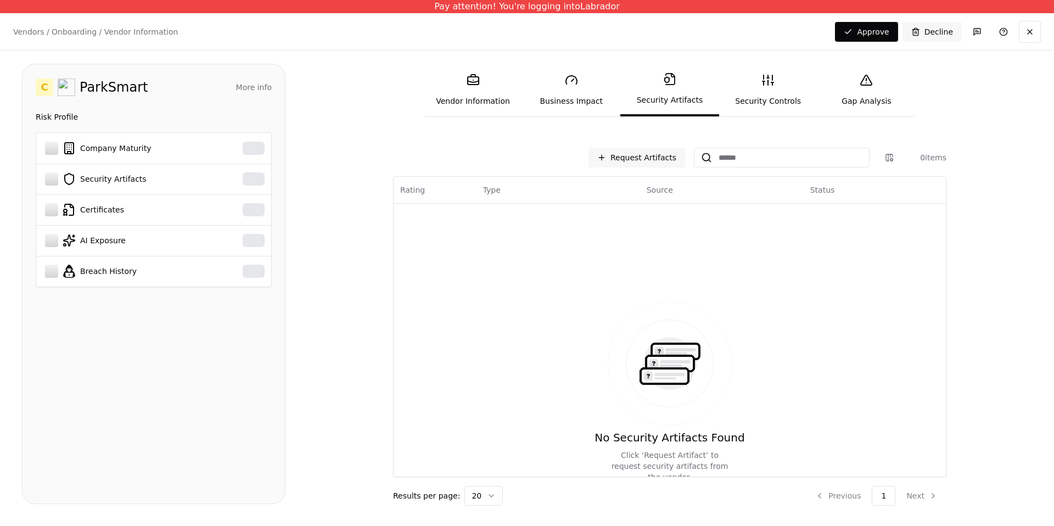
click at [460, 88] on link "Vendor Information" at bounding box center [473, 90] width 98 height 50
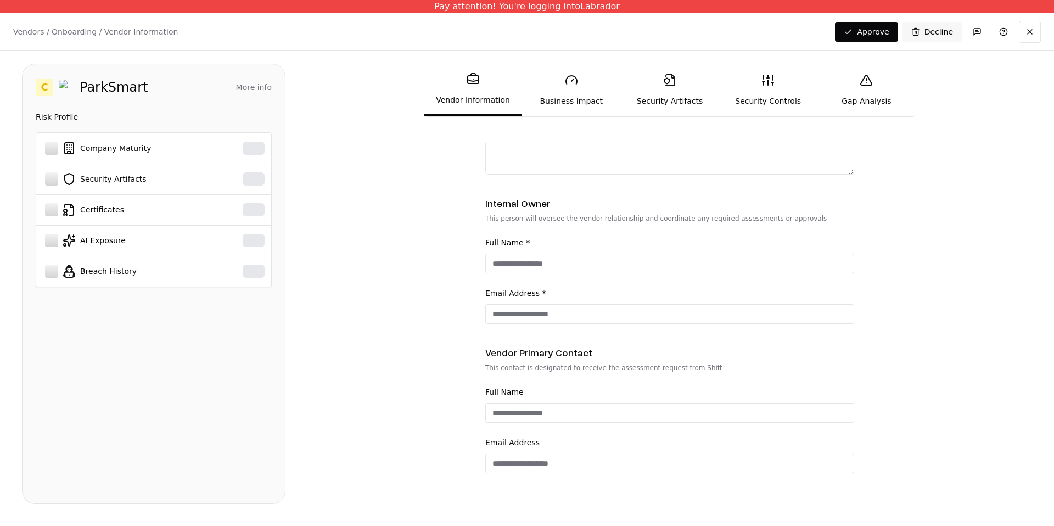
scroll to position [357, 0]
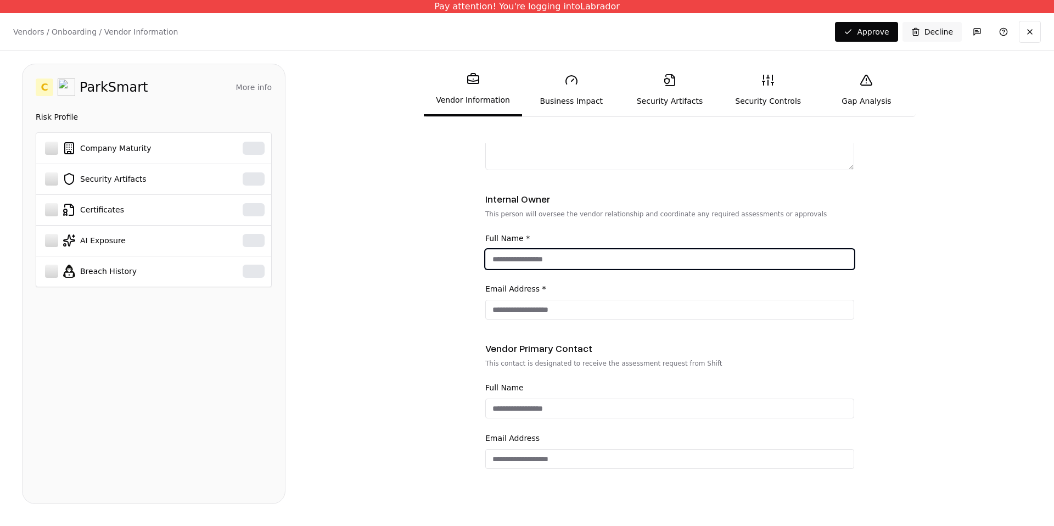
click at [537, 268] on input "Full Name *" at bounding box center [670, 259] width 368 height 20
type input "**********"
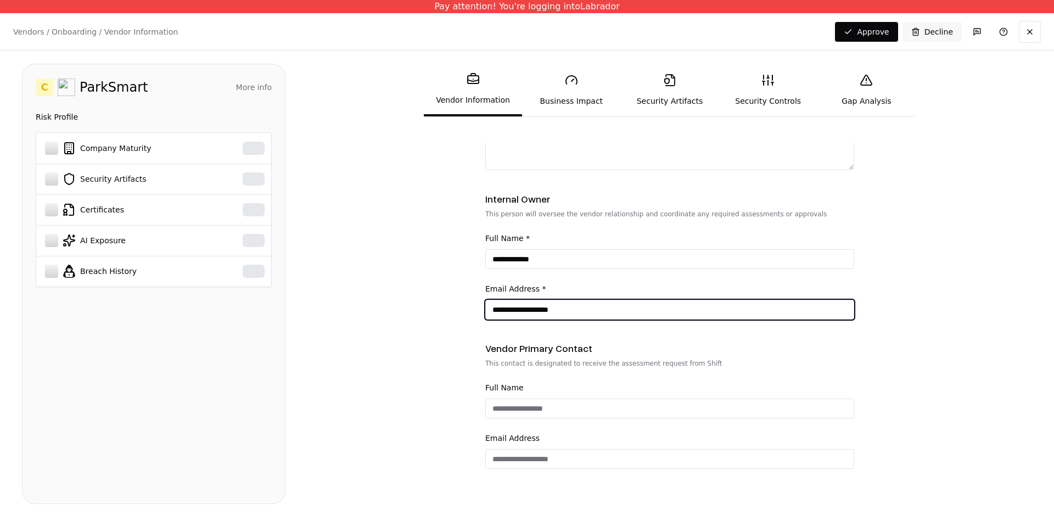
scroll to position [361, 0]
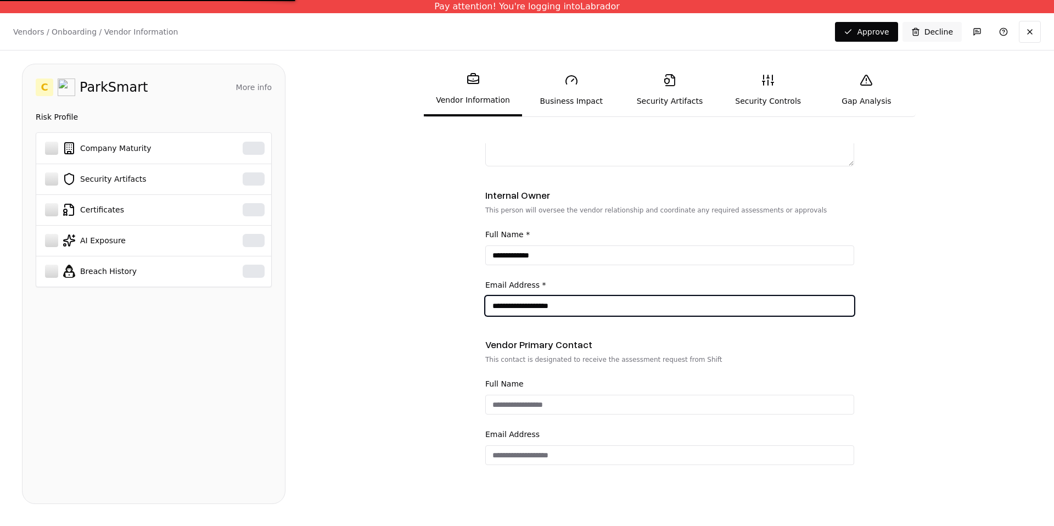
type input "**********"
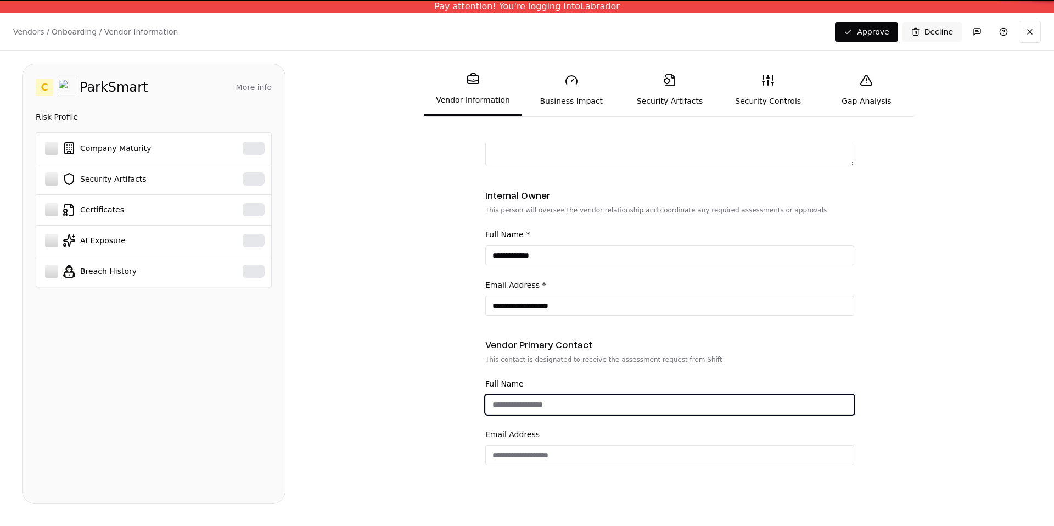
click at [511, 401] on input "Full Name" at bounding box center [670, 405] width 368 height 20
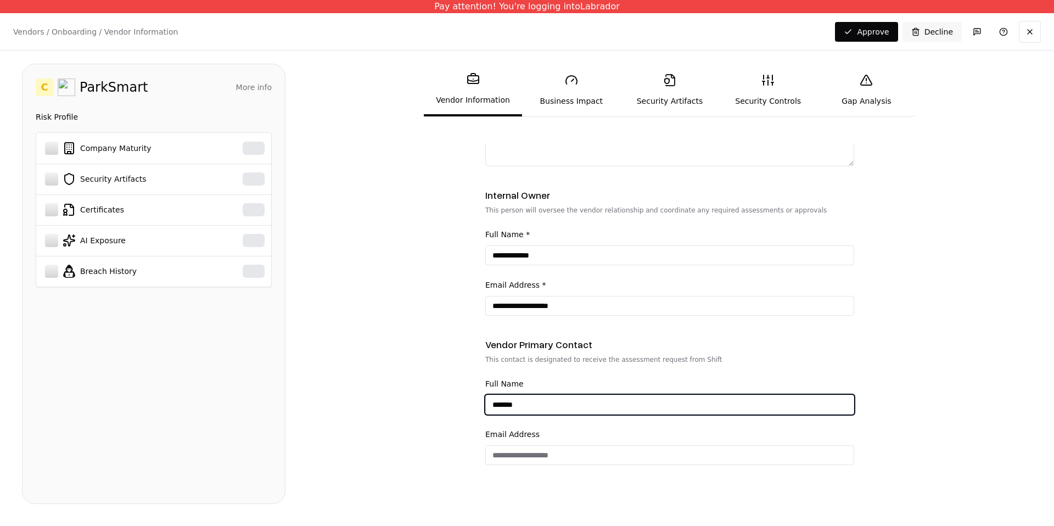
type input "*******"
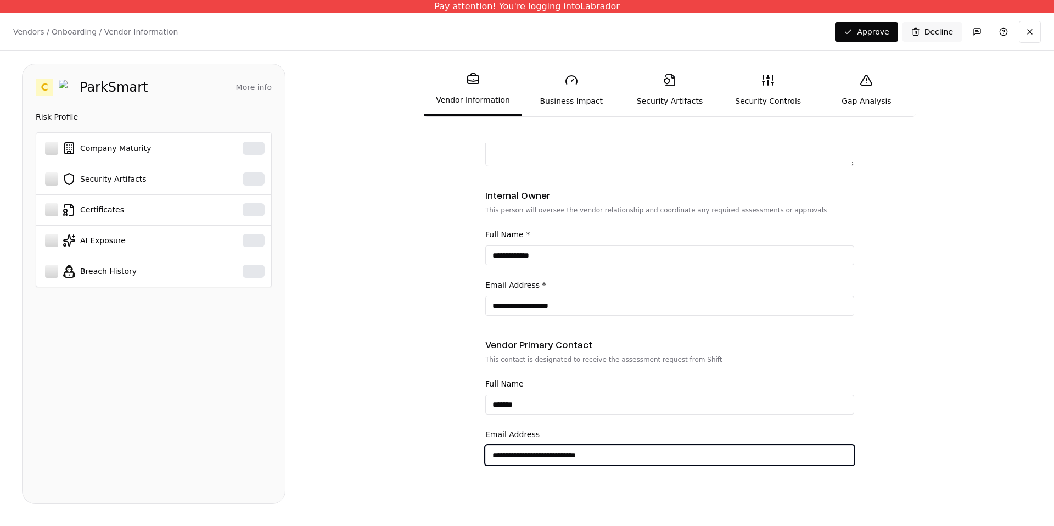
scroll to position [0, 0]
type input "**********"
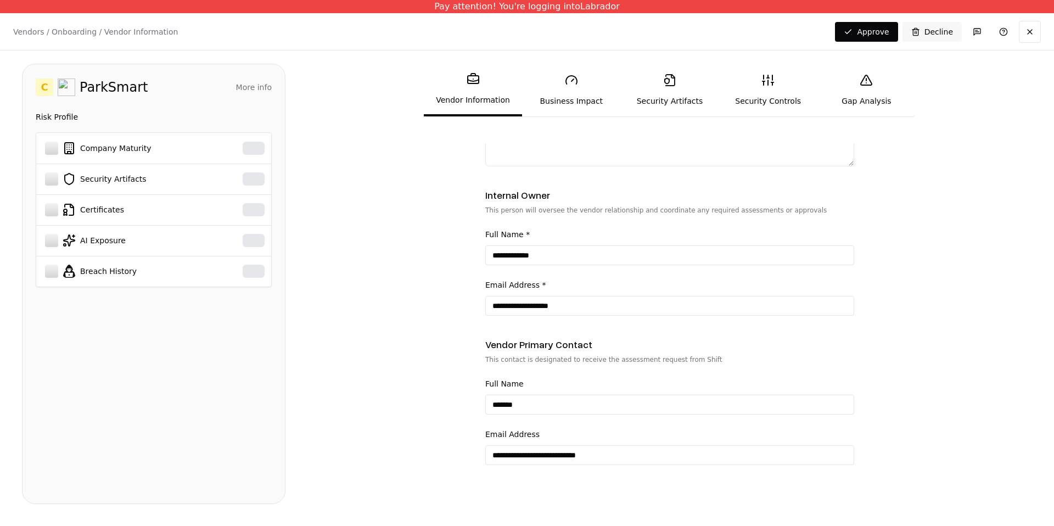
click at [562, 94] on link "Business Impact" at bounding box center [571, 90] width 98 height 50
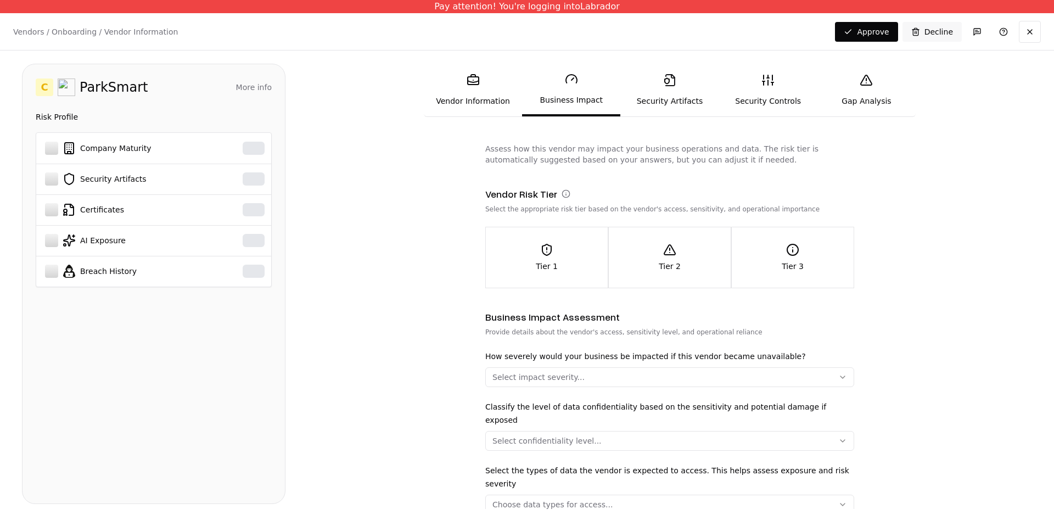
click at [480, 94] on link "Vendor Information" at bounding box center [473, 90] width 98 height 50
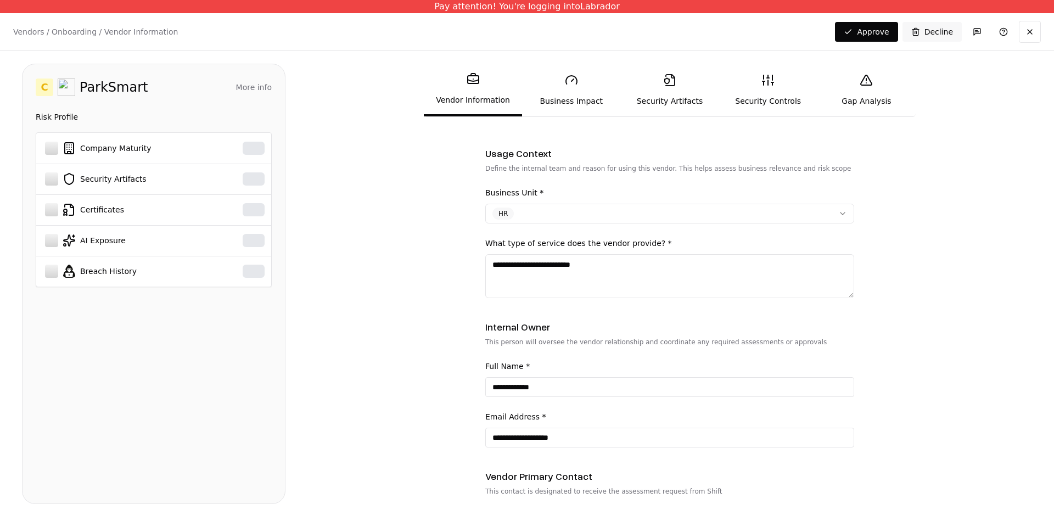
scroll to position [228, 0]
click at [748, 273] on textarea "**********" at bounding box center [669, 277] width 369 height 44
paste textarea "**********"
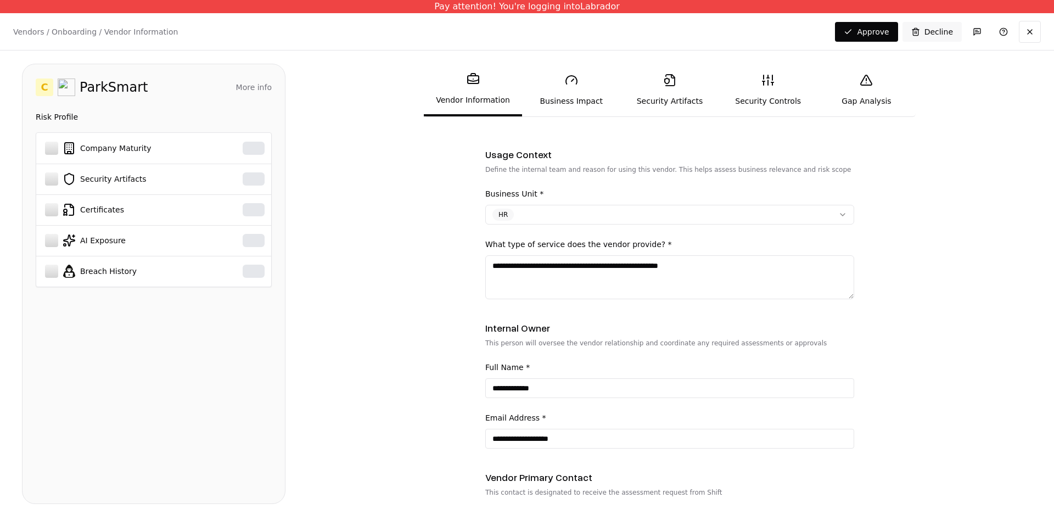
paste textarea "**********"
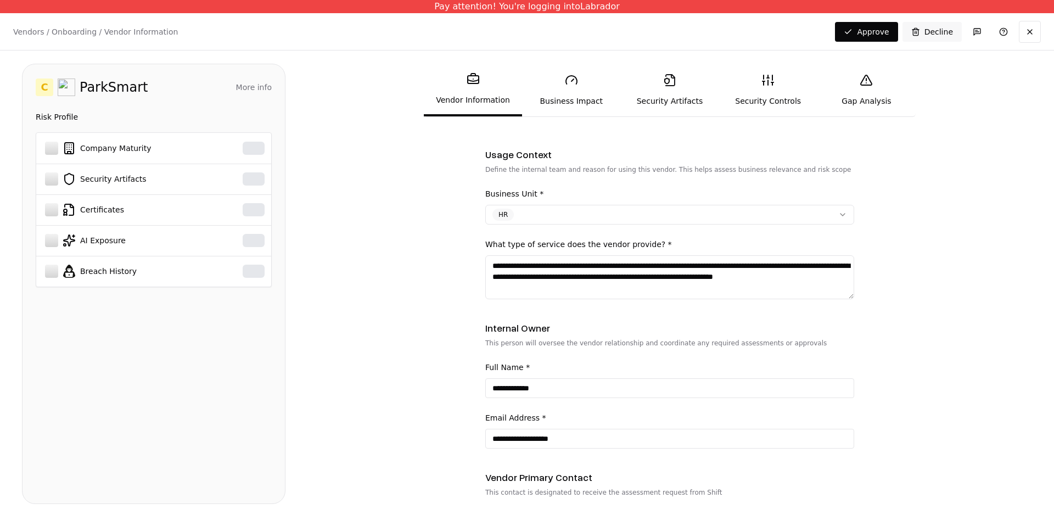
paste textarea "**********"
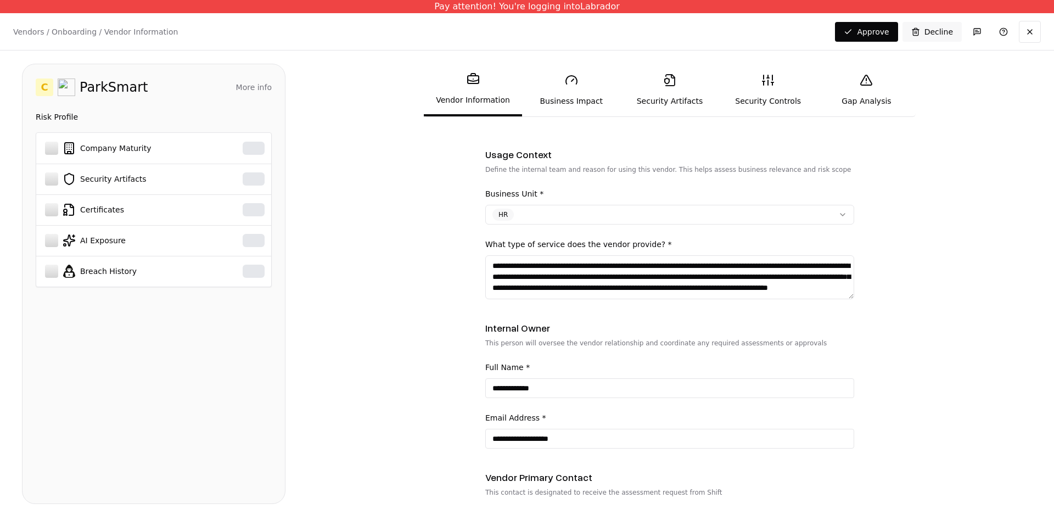
paste
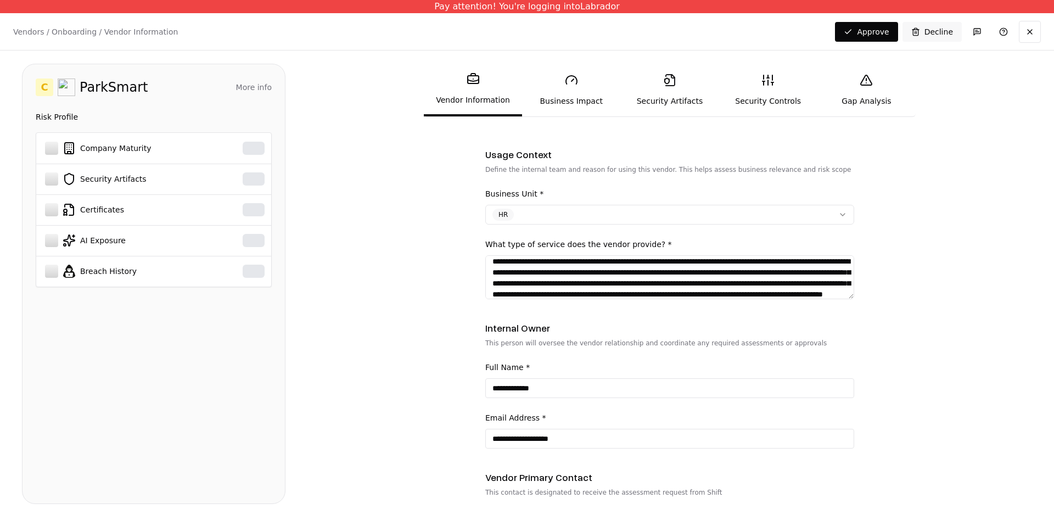
scroll to position [26, 0]
paste textarea "**********"
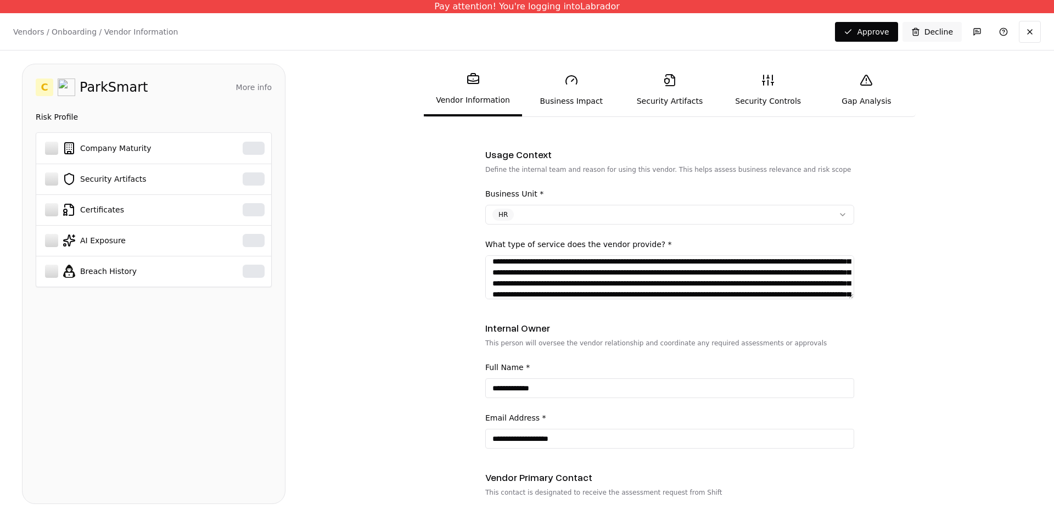
paste textarea "**********"
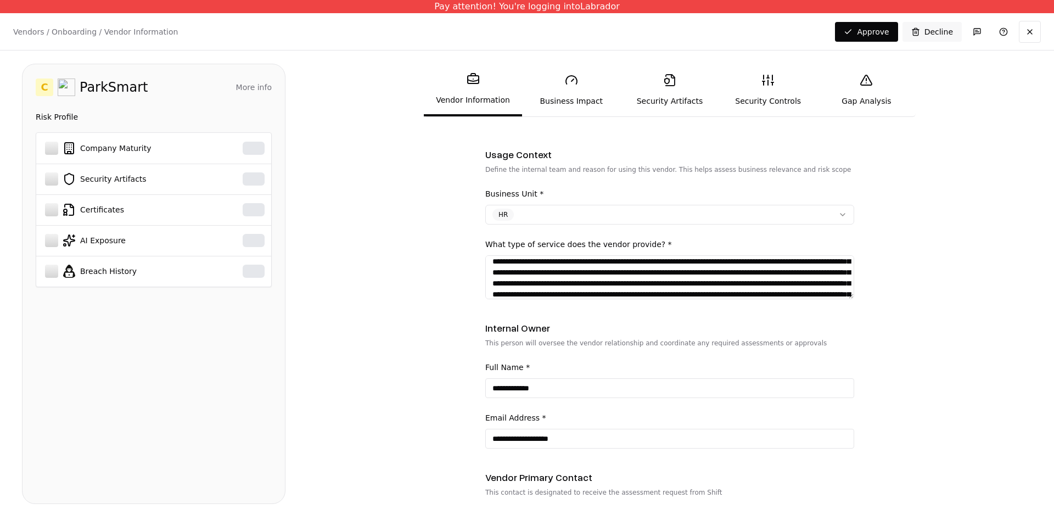
paste textarea "**********"
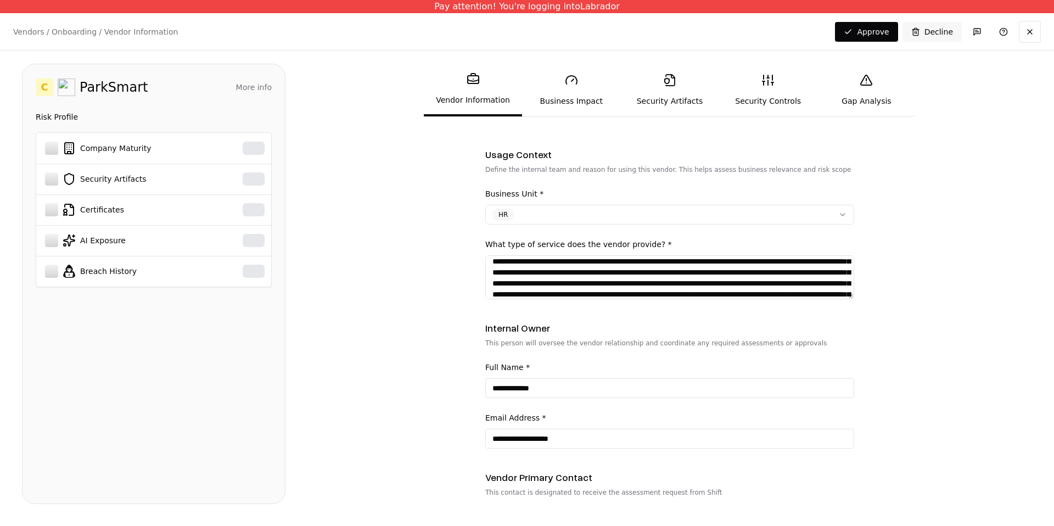
scroll to position [553, 0]
click at [634, 214] on button "HR" at bounding box center [669, 215] width 369 height 20
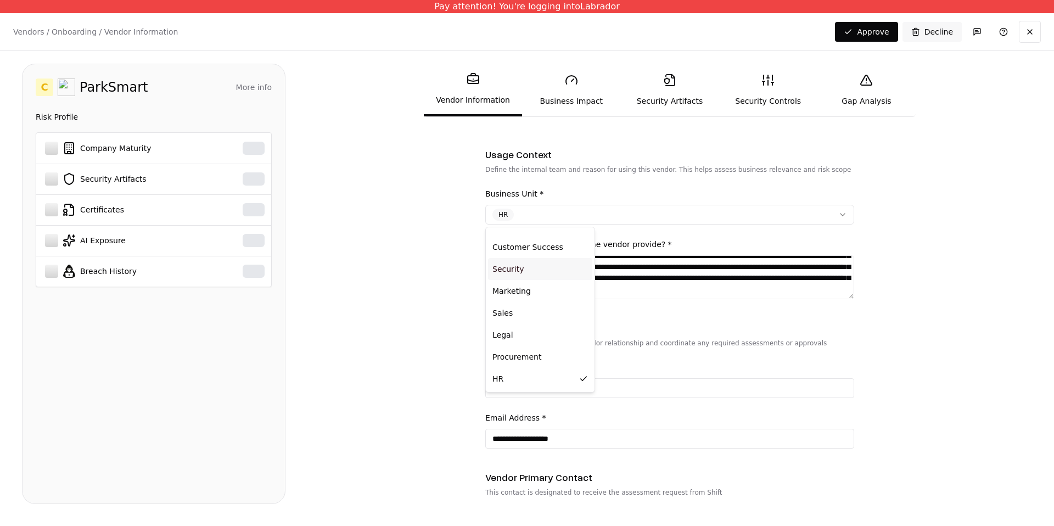
click at [542, 268] on div "Security" at bounding box center [540, 269] width 104 height 22
click at [538, 293] on div "Marketing" at bounding box center [540, 291] width 104 height 22
click at [524, 316] on div "Sales" at bounding box center [540, 313] width 104 height 22
click at [525, 334] on div "Legal" at bounding box center [540, 335] width 104 height 22
click at [526, 370] on div "HR" at bounding box center [540, 379] width 104 height 22
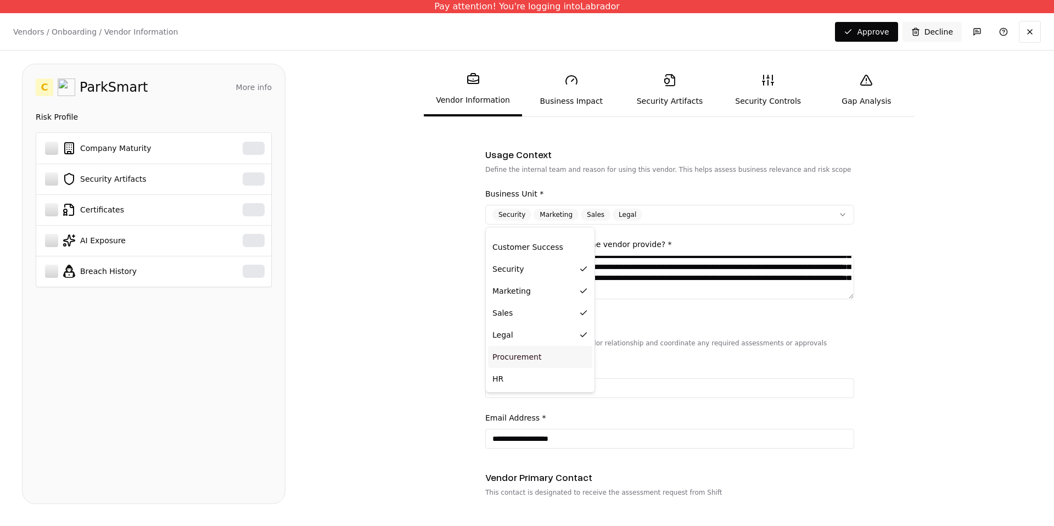
click at [530, 357] on div "Procurement" at bounding box center [540, 357] width 104 height 22
click at [524, 379] on div "HR" at bounding box center [540, 379] width 104 height 22
click at [551, 289] on div "G&A" at bounding box center [540, 291] width 104 height 22
click at [548, 312] on div "R&D" at bounding box center [540, 313] width 104 height 22
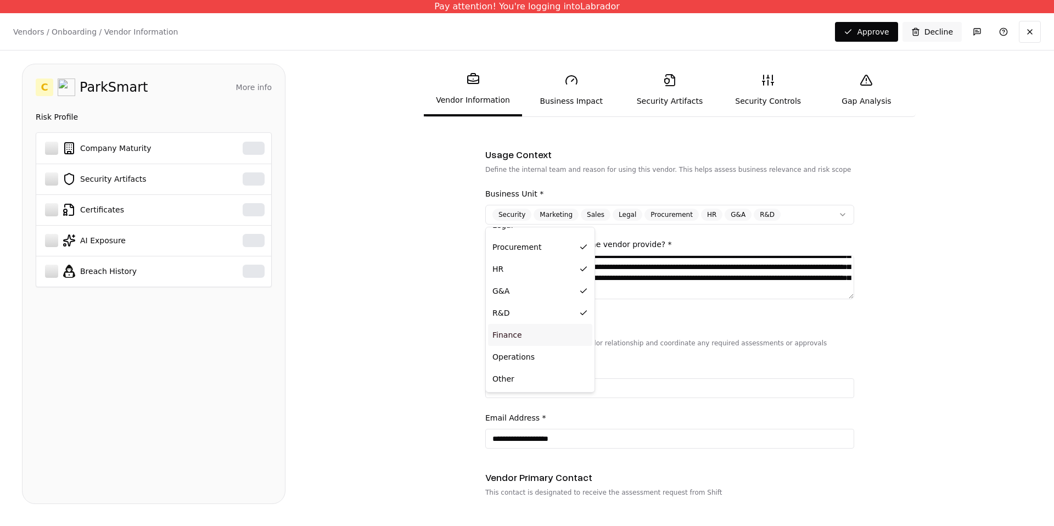
click at [546, 335] on div "Finance" at bounding box center [540, 335] width 104 height 22
click at [538, 361] on div "Operations" at bounding box center [540, 357] width 104 height 22
click at [531, 382] on div "Other" at bounding box center [540, 379] width 104 height 22
click at [748, 202] on html "**********" at bounding box center [527, 263] width 1054 height 526
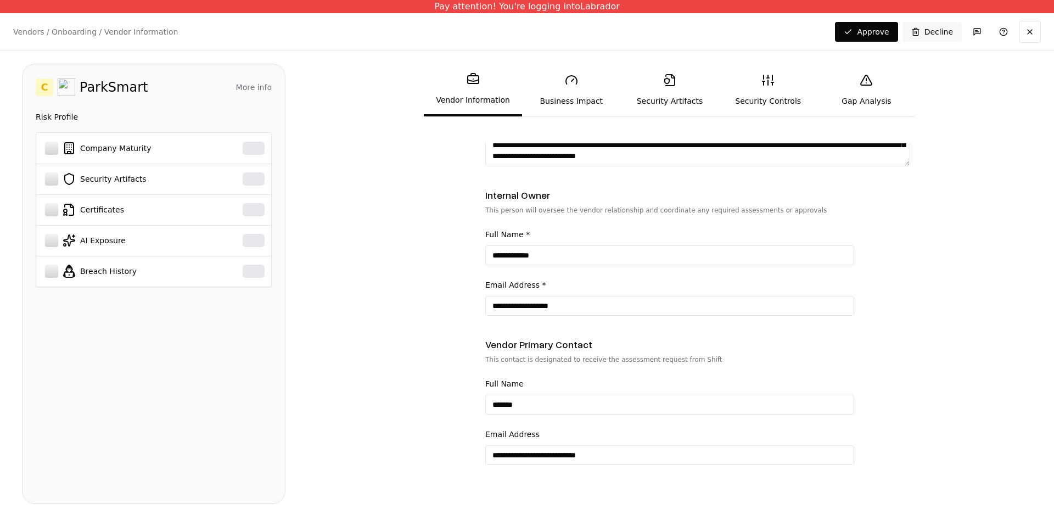
scroll to position [0, 0]
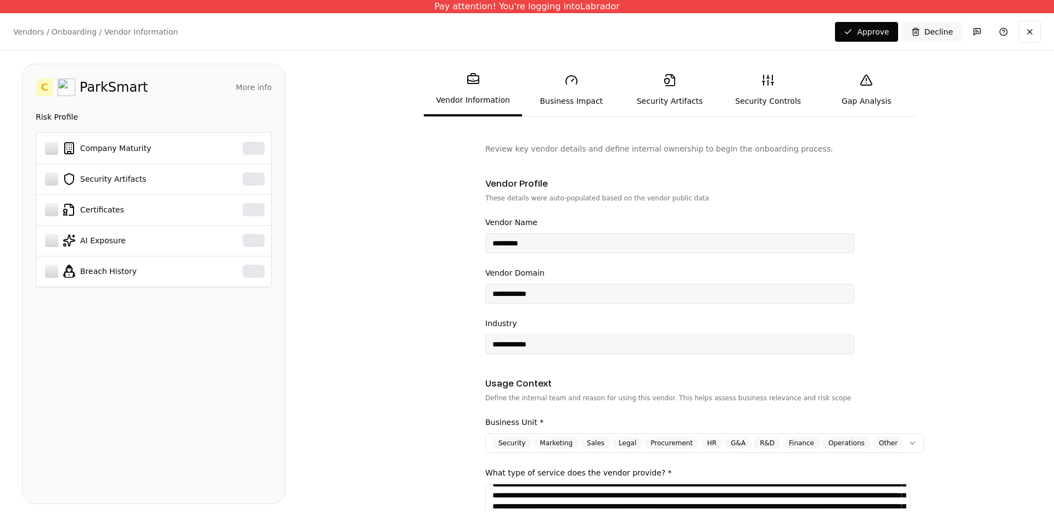
click at [748, 195] on form "**********" at bounding box center [669, 325] width 724 height 365
click at [251, 88] on button "More info" at bounding box center [254, 87] width 36 height 20
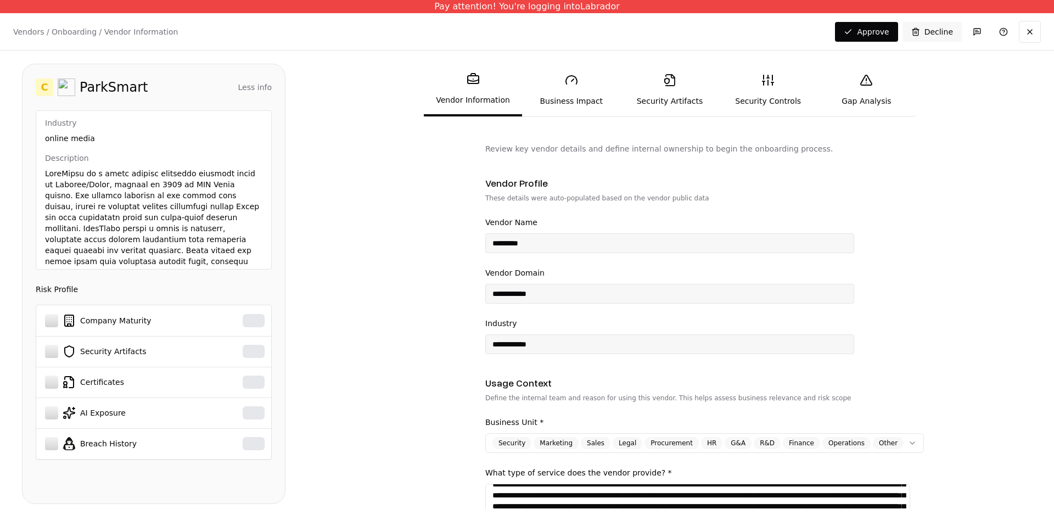
scroll to position [38, 0]
click at [182, 175] on p at bounding box center [153, 293] width 217 height 252
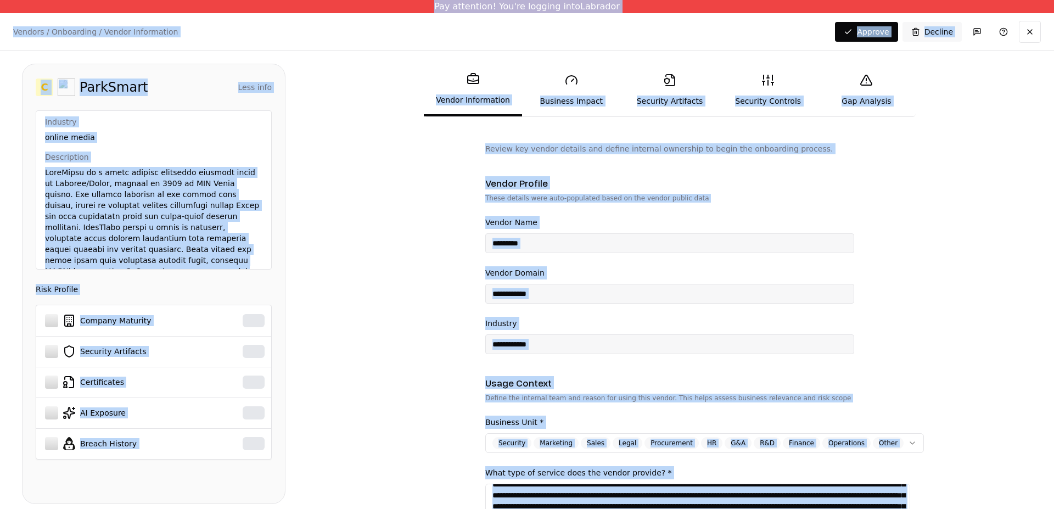
click at [182, 175] on p at bounding box center [153, 293] width 217 height 252
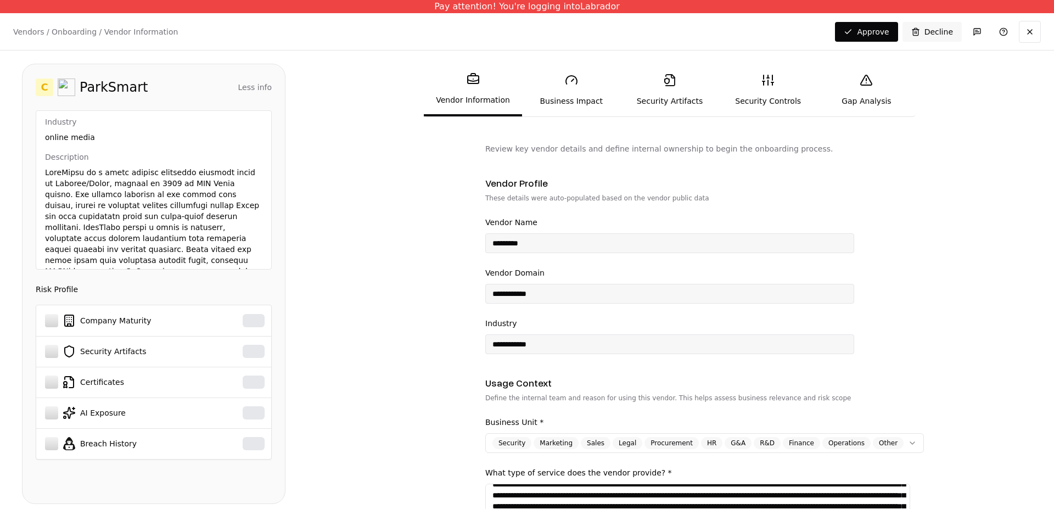
click at [182, 175] on p at bounding box center [153, 293] width 217 height 252
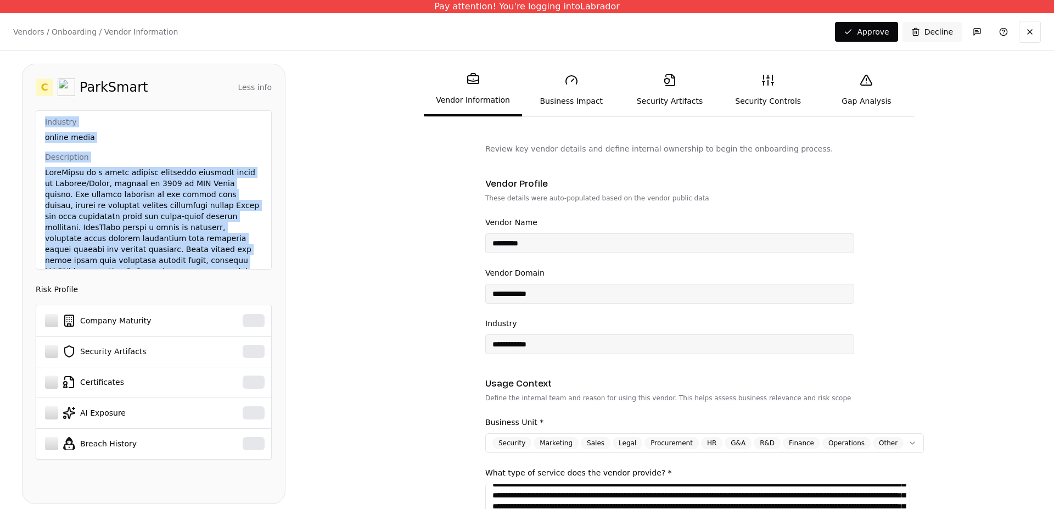
scroll to position [165, 0]
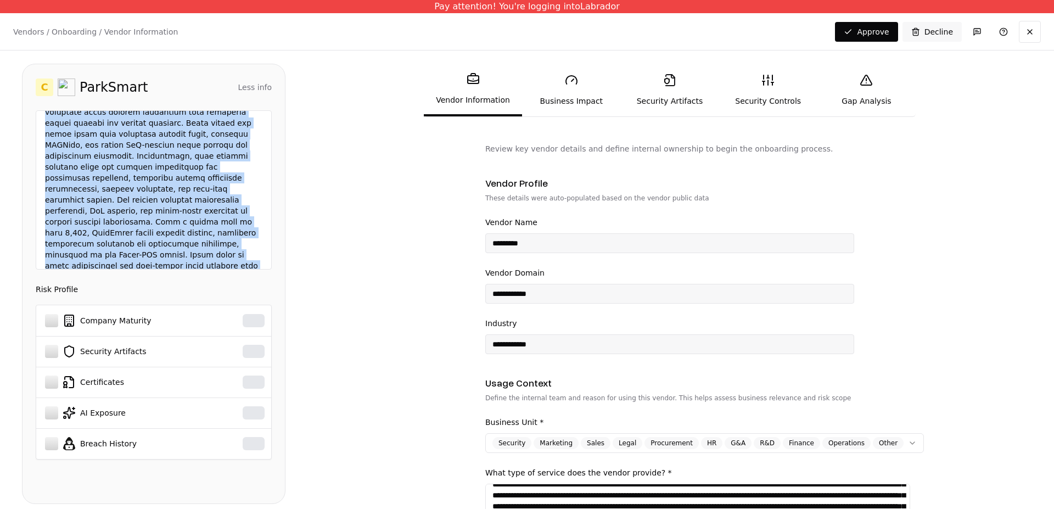
drag, startPoint x: 43, startPoint y: 122, endPoint x: 187, endPoint y: 278, distance: 211.6
click at [187, 278] on div "C ParkSmart Less info Domain parksmart.in Industry online media Description Ris…" at bounding box center [153, 284] width 263 height 440
copy div "Industry online media Description ParkSmart is a smart parking solutions provid…"
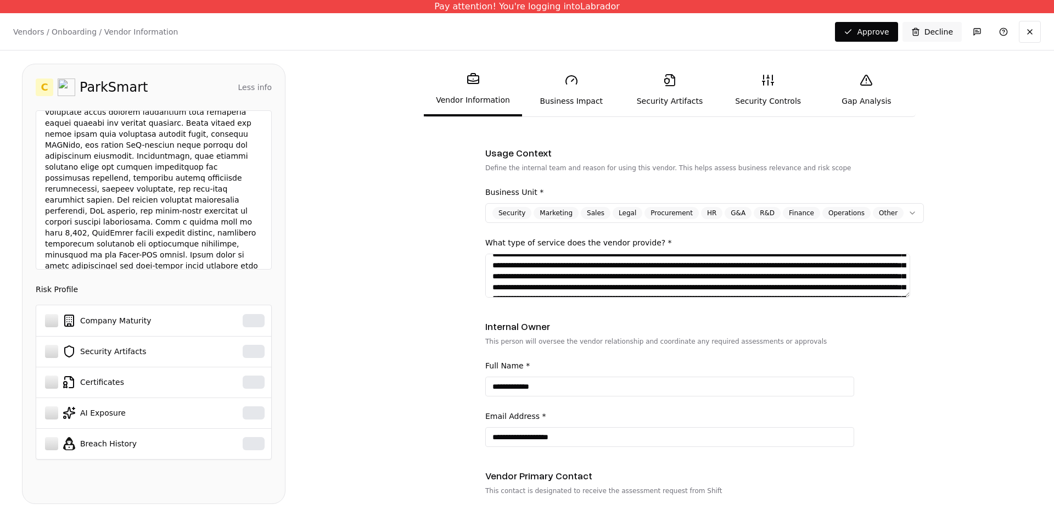
scroll to position [0, 0]
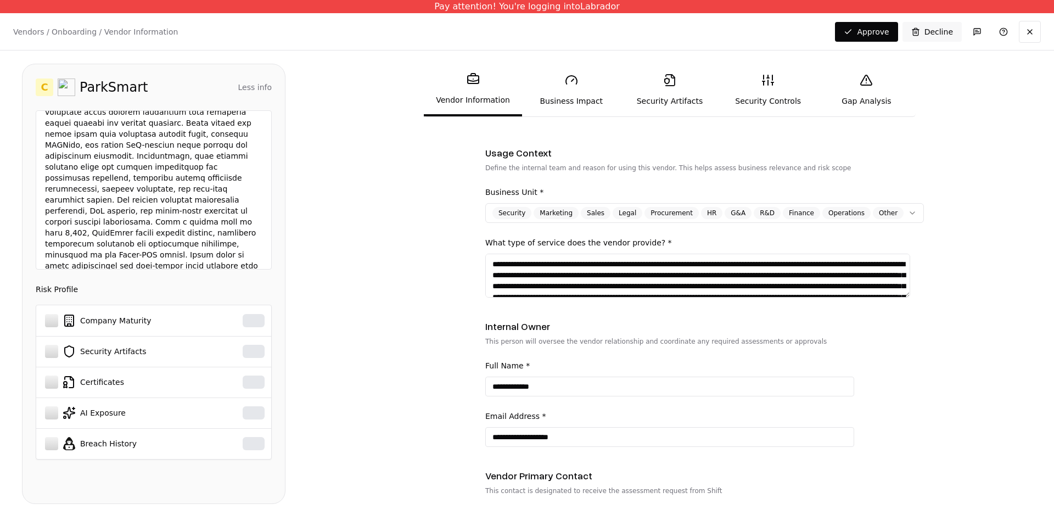
drag, startPoint x: 872, startPoint y: 293, endPoint x: 900, endPoint y: 217, distance: 81.4
click at [748, 217] on div "Business Unit * Security Marketing Sales Legal Procurement HR G&A R&D Finance O…" at bounding box center [704, 241] width 438 height 112
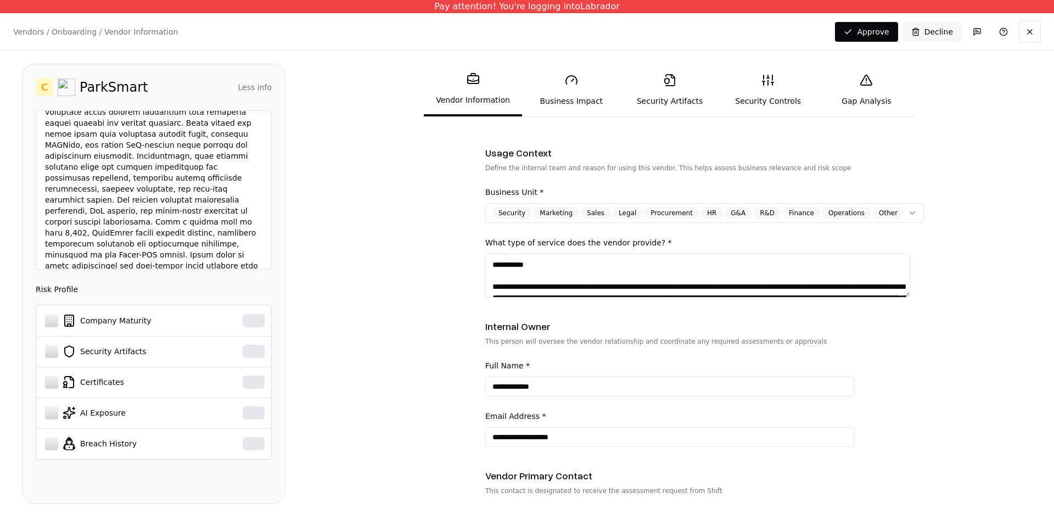
scroll to position [5, 0]
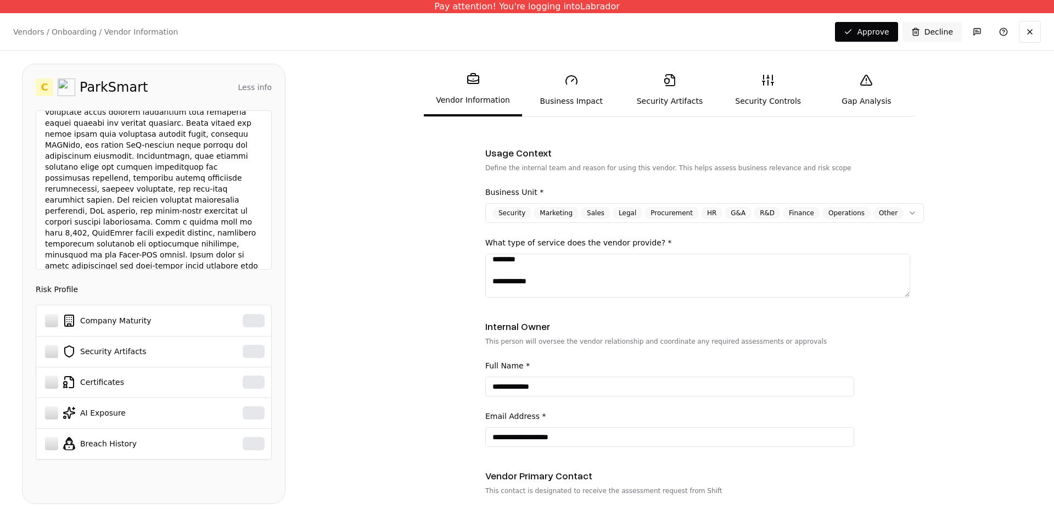
type textarea "**********"
click at [748, 156] on form "**********" at bounding box center [669, 325] width 724 height 365
click at [565, 103] on link "Business Impact" at bounding box center [571, 90] width 98 height 50
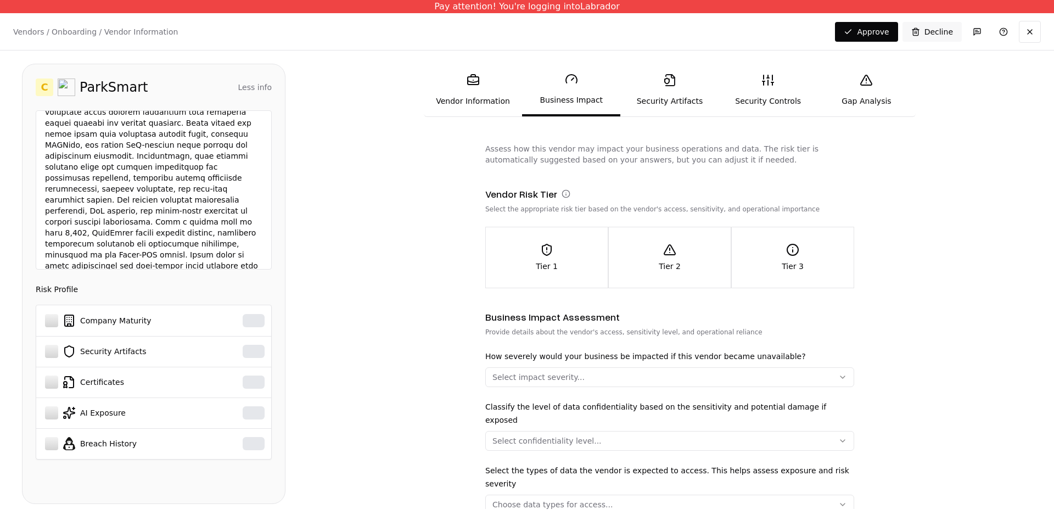
click at [748, 265] on div "Tier 3" at bounding box center [792, 257] width 122 height 29
click at [691, 264] on div "Tier 2" at bounding box center [670, 257] width 122 height 29
click at [748, 266] on div "Tier 3" at bounding box center [792, 257] width 122 height 29
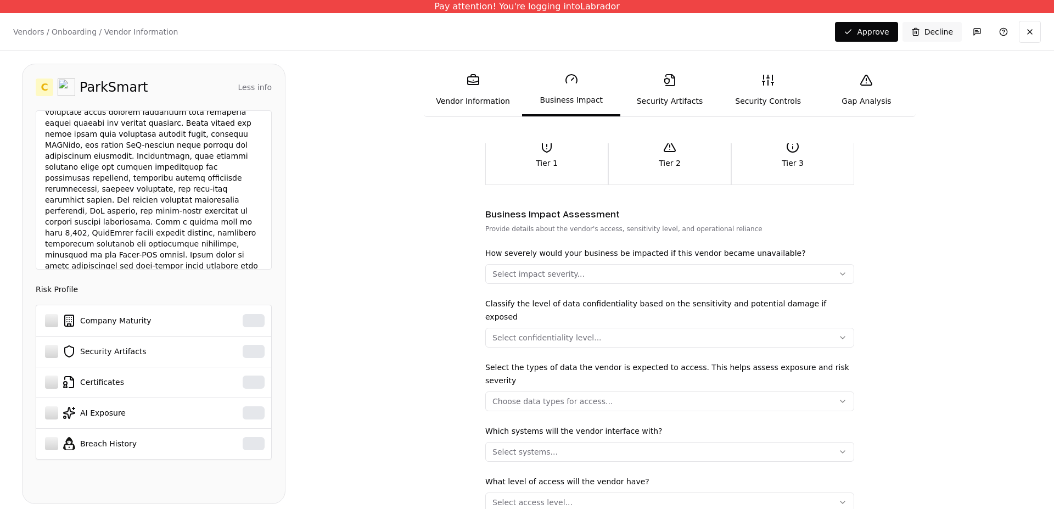
scroll to position [108, 0]
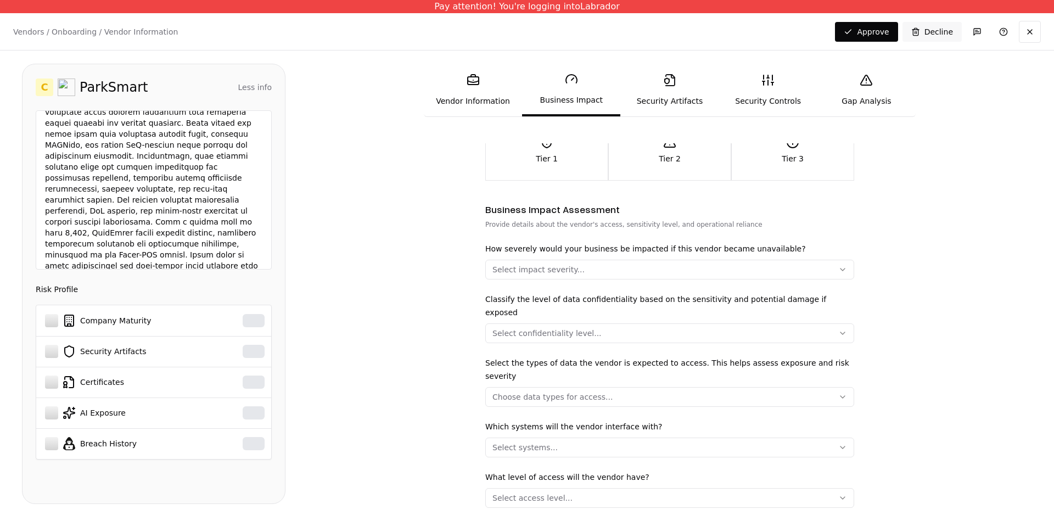
click at [594, 264] on button "Select impact severity..." at bounding box center [669, 270] width 369 height 20
click at [532, 303] on div "Critical" at bounding box center [540, 302] width 104 height 22
click at [553, 329] on div "High" at bounding box center [540, 324] width 104 height 22
click at [554, 311] on div "Critical" at bounding box center [540, 302] width 104 height 22
click at [748, 325] on html "Pay attention! You're logging into Labrador Vendors / Onboarding / Vendor Infor…" at bounding box center [527, 263] width 1054 height 526
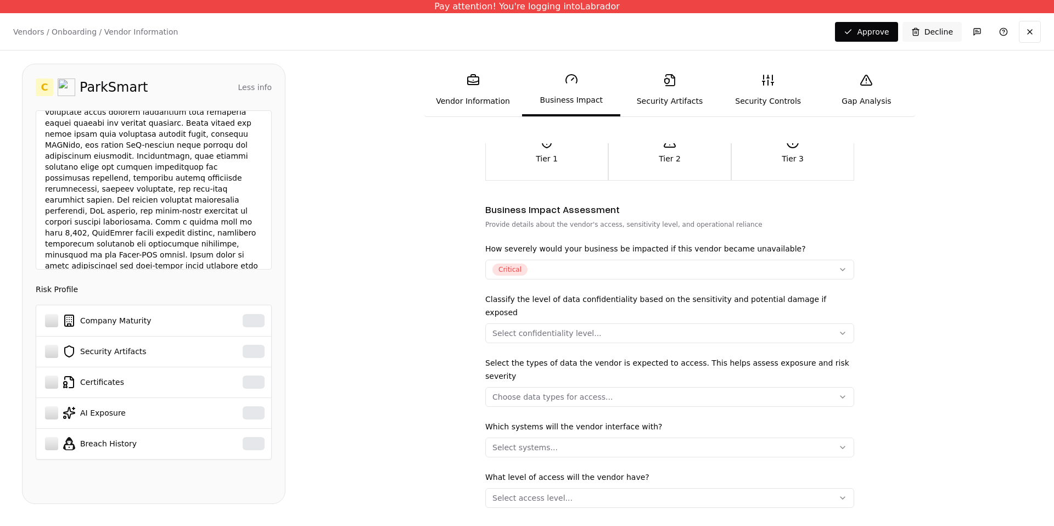
click at [591, 328] on div "Select confidentiality level..." at bounding box center [546, 333] width 109 height 11
click at [539, 367] on div "Confidential" at bounding box center [540, 374] width 104 height 22
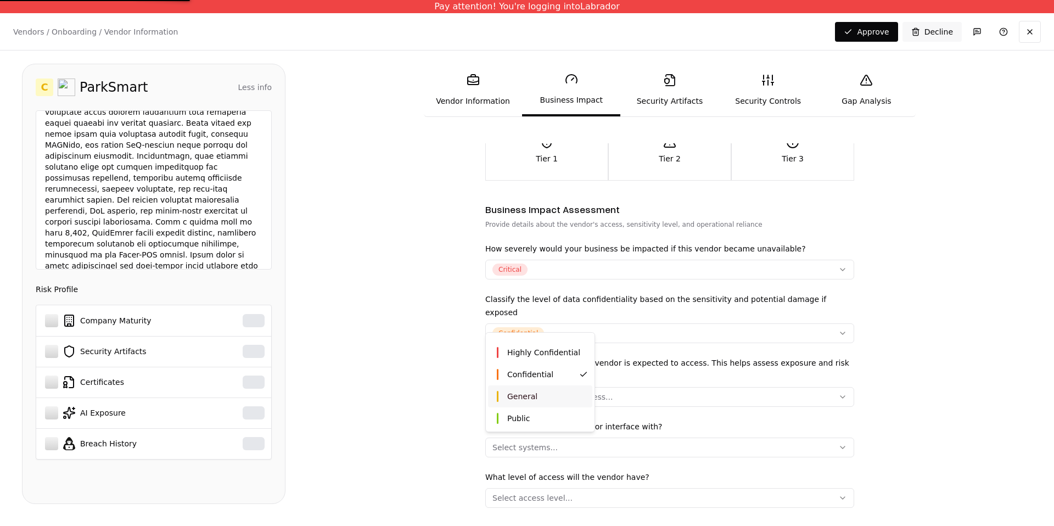
click at [548, 391] on div "General" at bounding box center [540, 396] width 104 height 22
click at [564, 368] on div "Confidential" at bounding box center [540, 374] width 104 height 22
click at [700, 348] on html "Pay attention! You're logging into Labrador Vendors / Onboarding / Vendor Infor…" at bounding box center [527, 263] width 1054 height 526
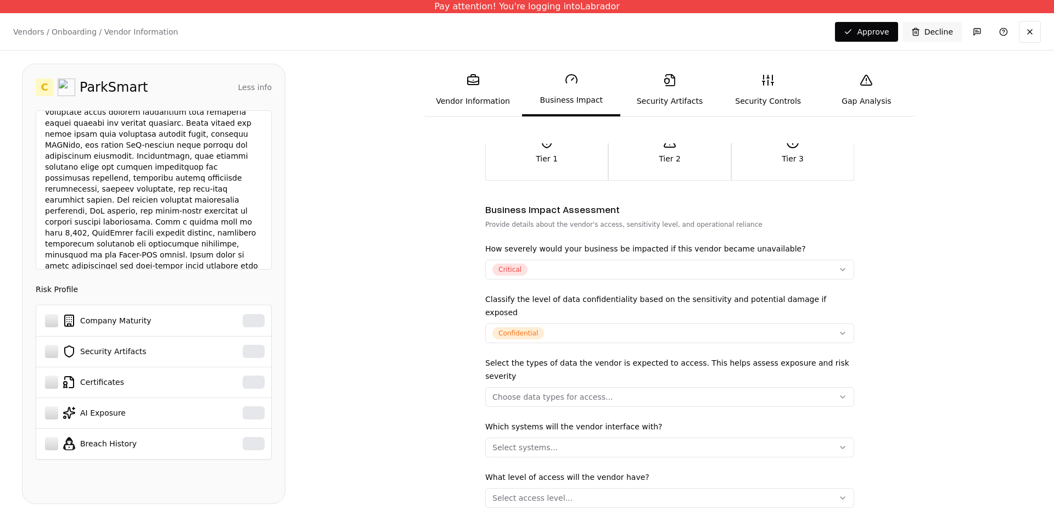
click at [603, 391] on div "Choose data types for access..." at bounding box center [552, 396] width 120 height 11
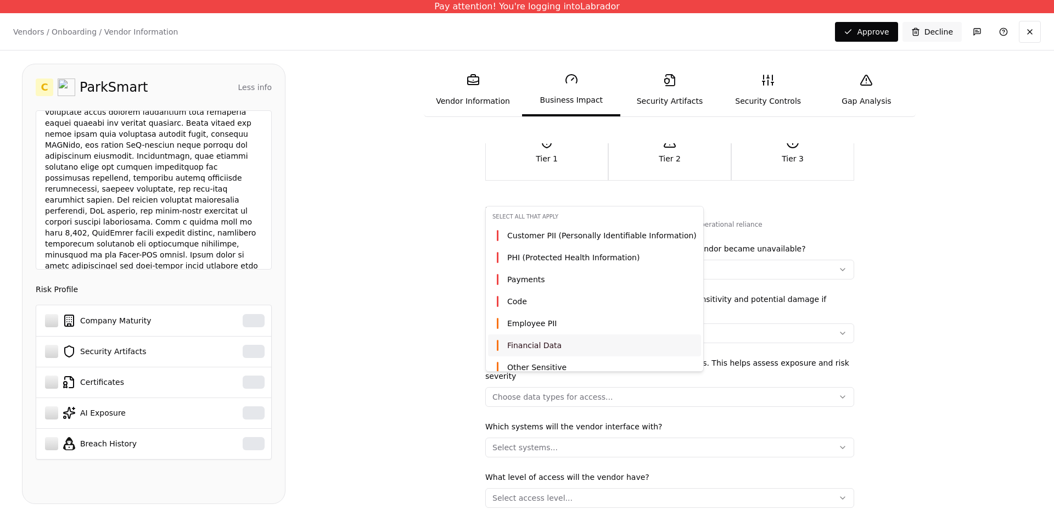
click at [575, 347] on div "Financial Data" at bounding box center [594, 345] width 213 height 22
click at [567, 328] on div "Employee PII" at bounding box center [594, 323] width 213 height 22
click at [559, 299] on div "Code" at bounding box center [594, 301] width 213 height 22
click at [561, 275] on div "Payments" at bounding box center [594, 279] width 213 height 22
click at [571, 245] on div "Customer PII (Personally Identifiable Information)" at bounding box center [594, 235] width 213 height 22
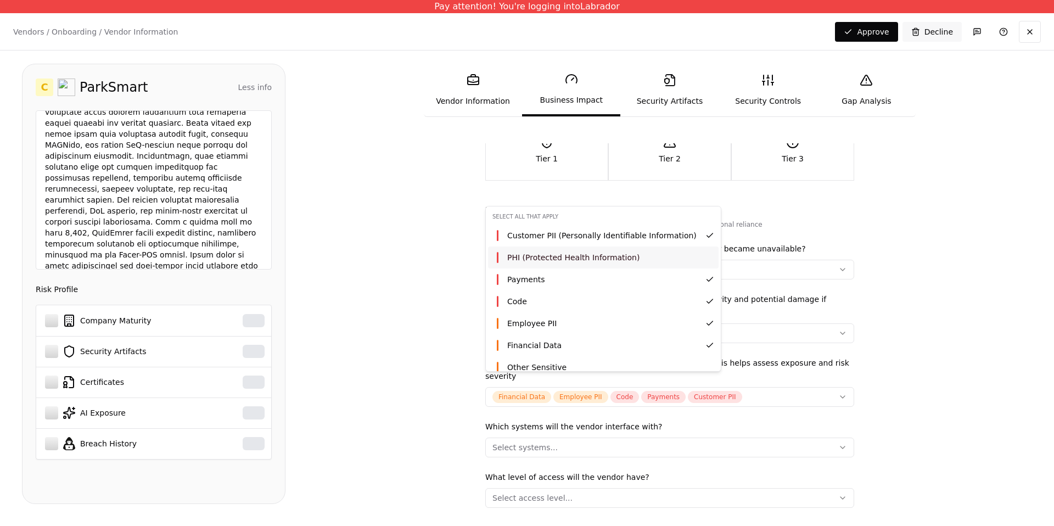
click at [567, 260] on span "PHI (Protected Health Information)" at bounding box center [573, 257] width 132 height 11
click at [748, 446] on html "Pay attention! You're logging into Labrador Vendors / Onboarding / Vendor Infor…" at bounding box center [527, 263] width 1054 height 526
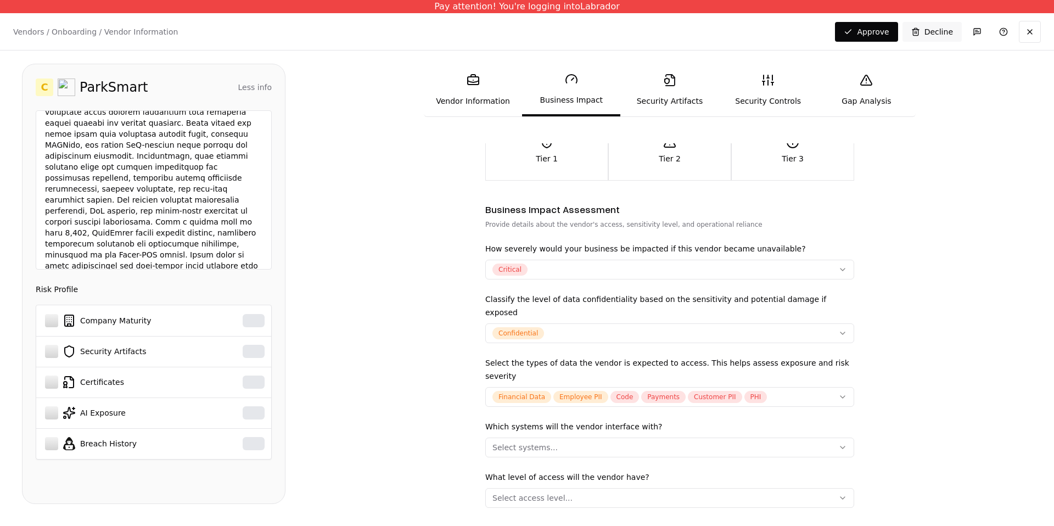
scroll to position [137, 0]
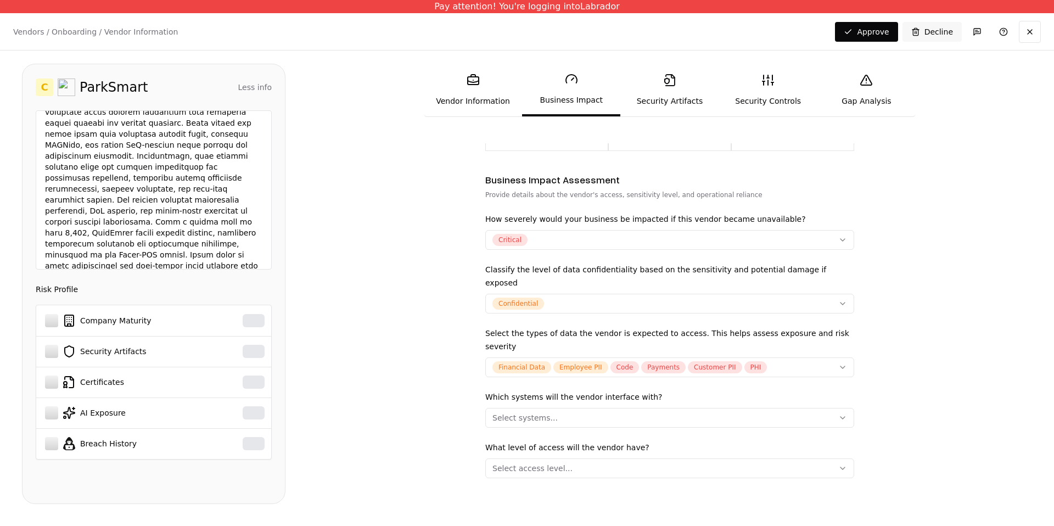
click at [559, 408] on button "Select systems..." at bounding box center [669, 418] width 369 height 20
click at [533, 451] on span "Crown Jewels" at bounding box center [532, 446] width 51 height 11
click at [541, 469] on span "Production Systems" at bounding box center [545, 468] width 76 height 11
click at [748, 415] on html "Pay attention! You're logging into Labrador Vendors / Onboarding / Vendor Infor…" at bounding box center [527, 263] width 1054 height 526
click at [524, 460] on button "Select access level..." at bounding box center [669, 468] width 369 height 20
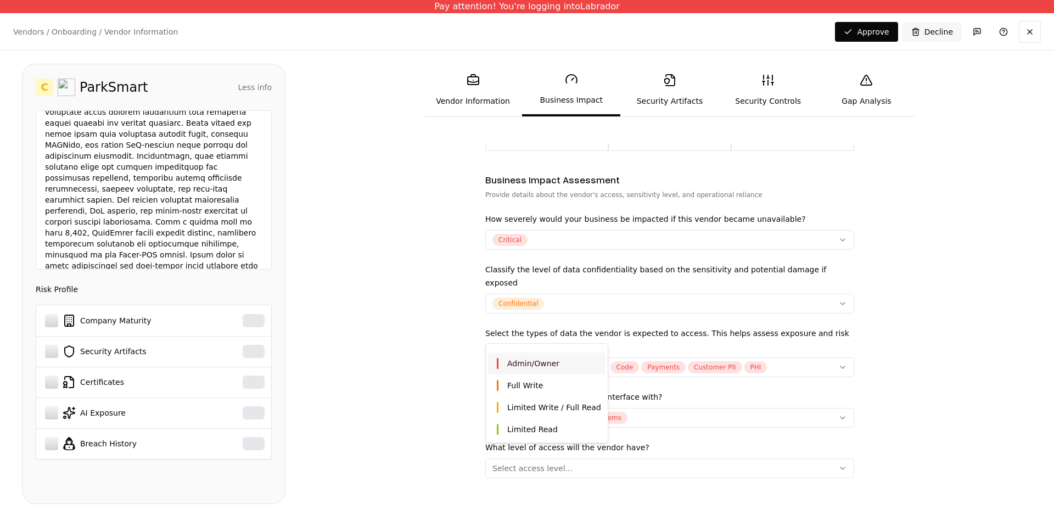
click at [554, 361] on span "Admin/Owner" at bounding box center [533, 363] width 52 height 11
click at [586, 396] on div "Limited Write / Full Read" at bounding box center [546, 407] width 117 height 22
click at [748, 374] on html "Pay attention! You're logging into Labrador Vendors / Onboarding / Vendor Infor…" at bounding box center [527, 263] width 1054 height 526
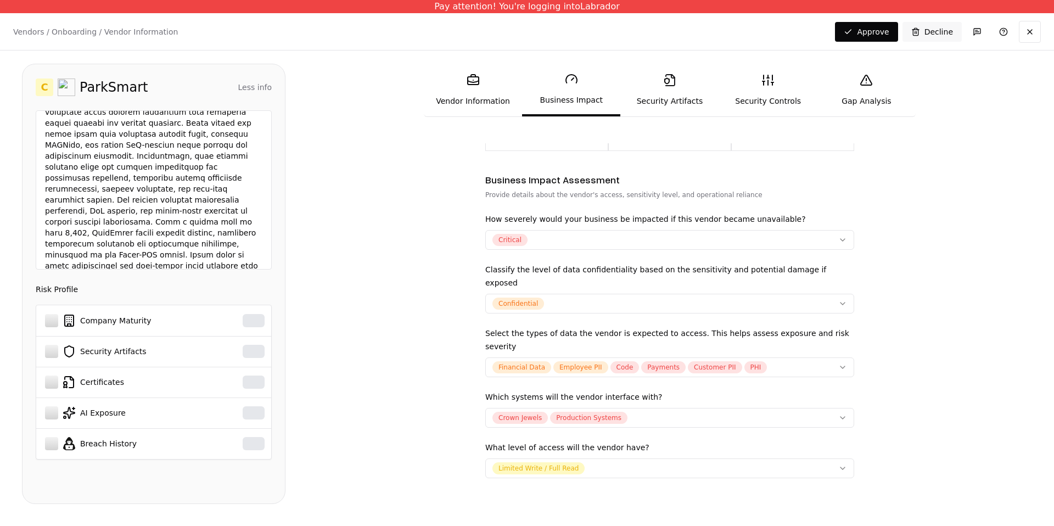
click at [670, 82] on icon at bounding box center [669, 80] width 13 height 13
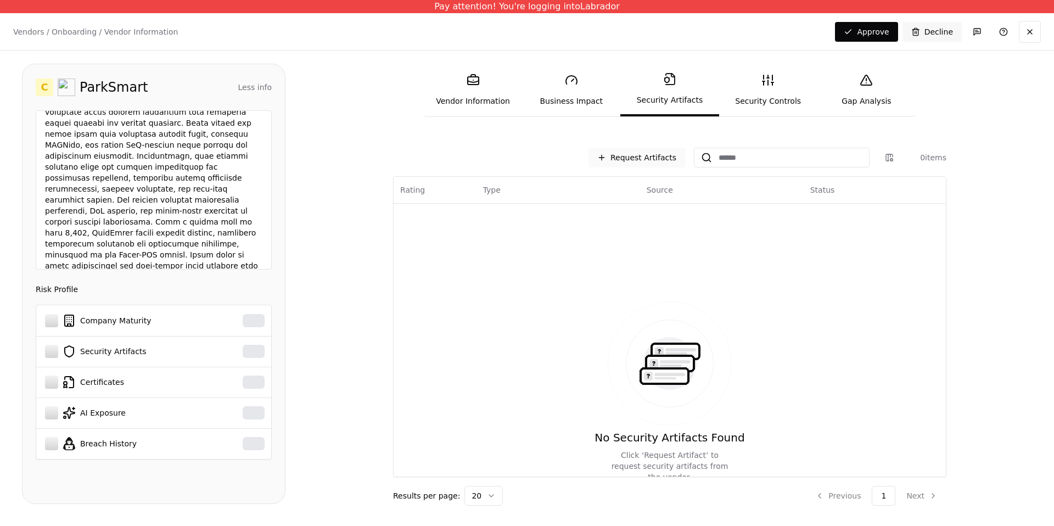
click at [664, 151] on button "Request Artifacts" at bounding box center [636, 158] width 97 height 20
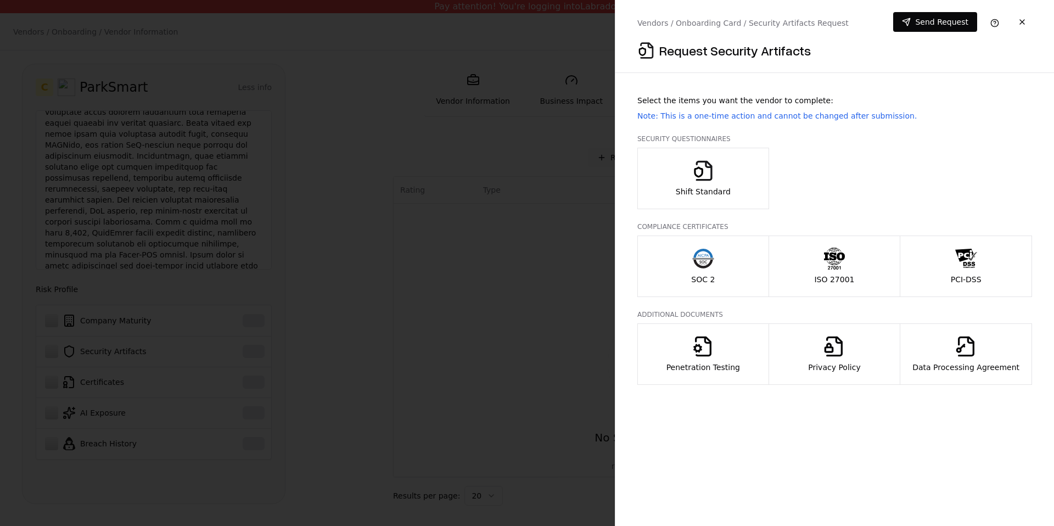
click at [678, 160] on button "Shift Standard" at bounding box center [703, 178] width 132 height 61
click at [715, 251] on button "SOC 2" at bounding box center [703, 265] width 132 height 61
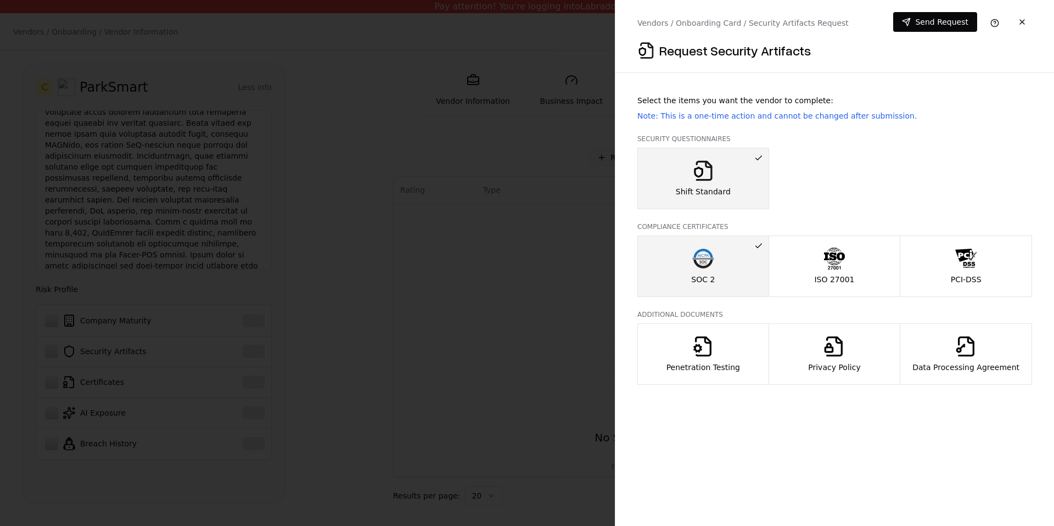
click at [748, 268] on icon "button" at bounding box center [834, 258] width 22 height 22
click at [748, 262] on icon "button" at bounding box center [966, 258] width 22 height 22
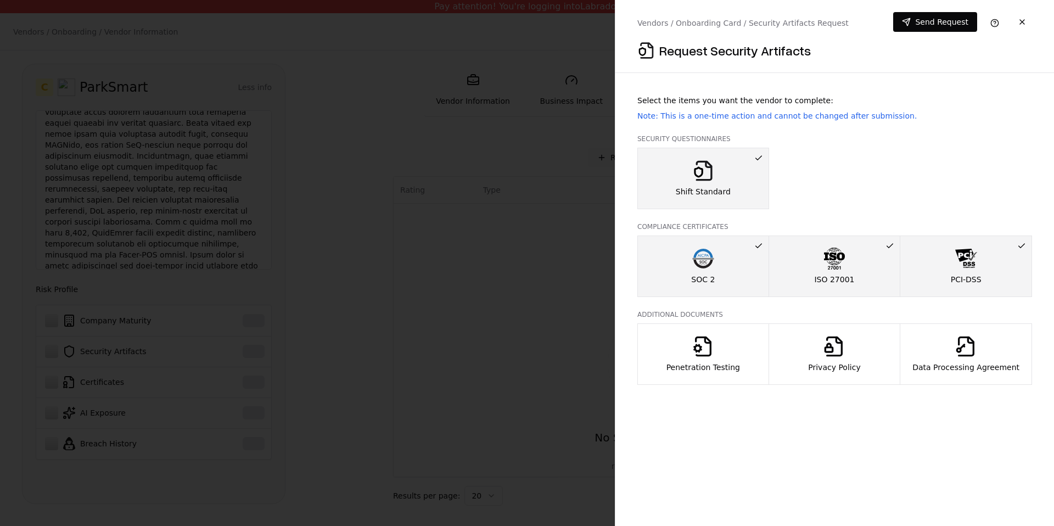
click at [748, 118] on p "Note: This is a one-time action and cannot be changed after submission." at bounding box center [834, 115] width 395 height 11
click at [748, 359] on div "Privacy Policy" at bounding box center [834, 353] width 52 height 37
click at [748, 356] on div "Data Processing Agreement" at bounding box center [965, 353] width 107 height 37
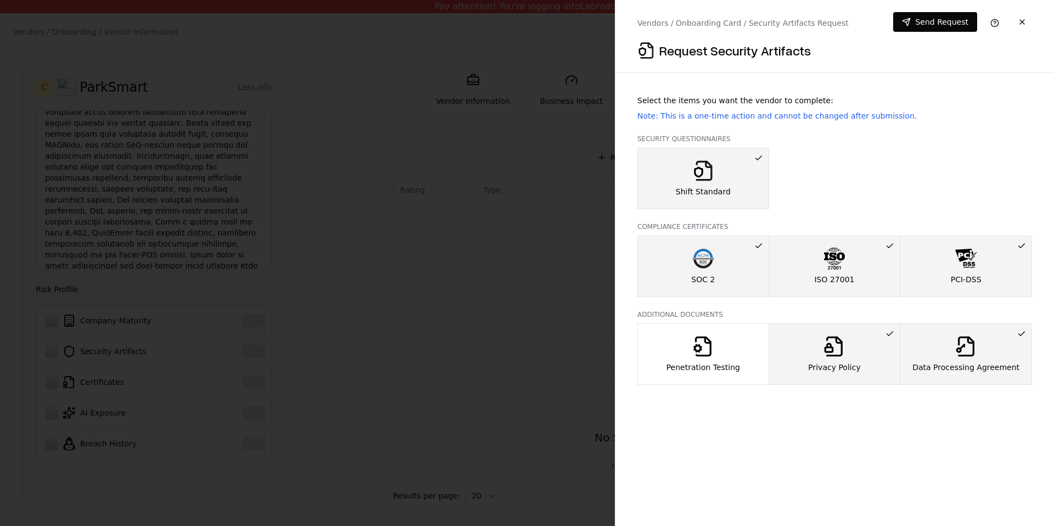
click at [736, 353] on div "Penetration Testing" at bounding box center [703, 353] width 74 height 37
click at [748, 25] on button at bounding box center [994, 23] width 22 height 22
click at [748, 24] on button at bounding box center [994, 23] width 22 height 22
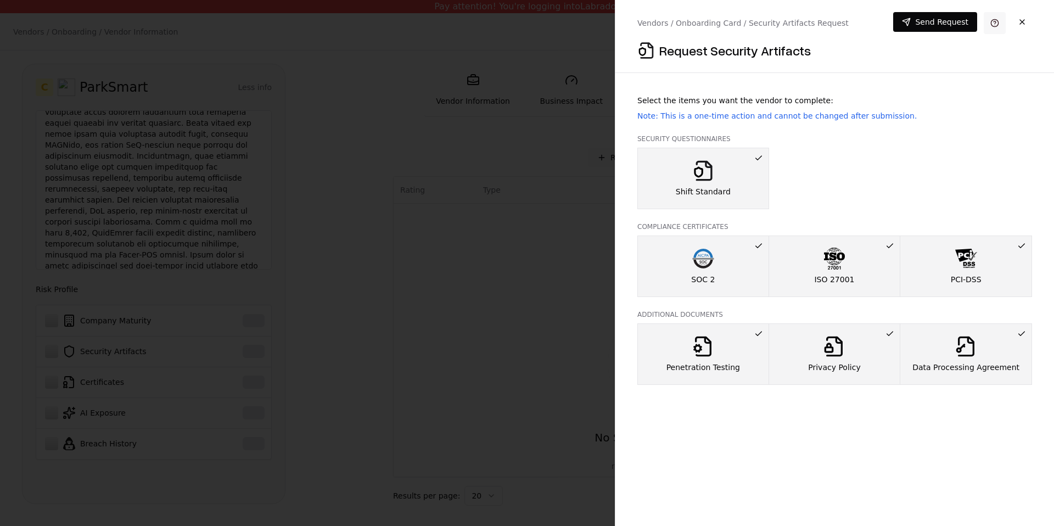
click at [748, 24] on button at bounding box center [994, 23] width 22 height 22
click at [748, 29] on button at bounding box center [994, 23] width 22 height 22
click at [748, 26] on button at bounding box center [994, 23] width 22 height 22
click at [748, 24] on button at bounding box center [994, 23] width 22 height 22
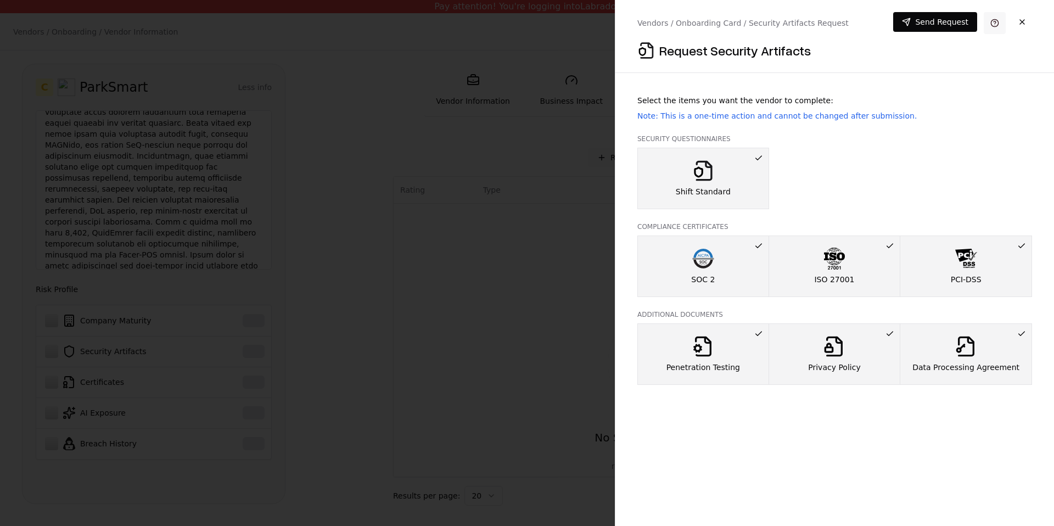
click at [748, 24] on button at bounding box center [994, 23] width 22 height 22
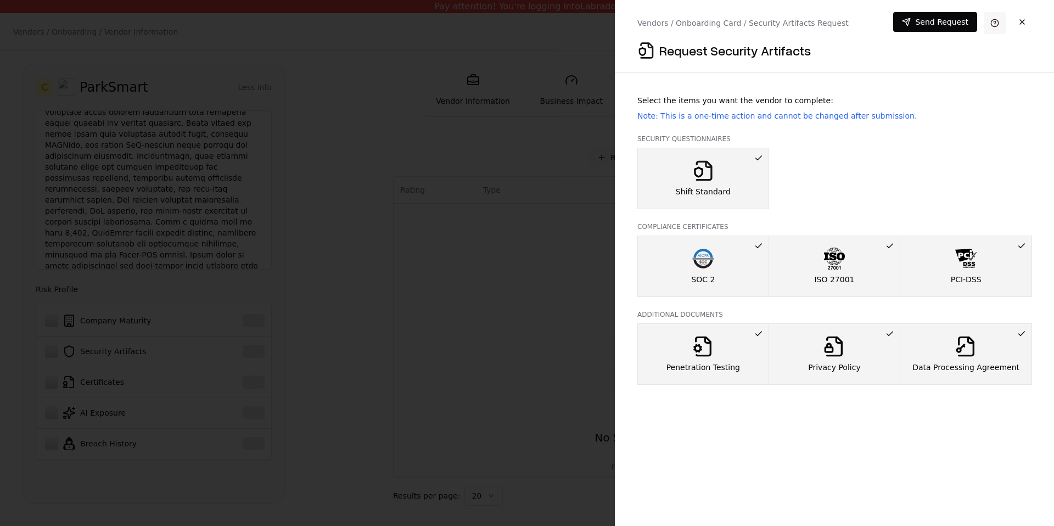
click at [748, 19] on button at bounding box center [994, 23] width 22 height 22
click at [748, 24] on button at bounding box center [994, 23] width 22 height 22
click at [748, 115] on p "Note: This is a one-time action and cannot be changed after submission." at bounding box center [834, 115] width 395 height 11
click at [748, 25] on button "button" at bounding box center [1022, 22] width 20 height 20
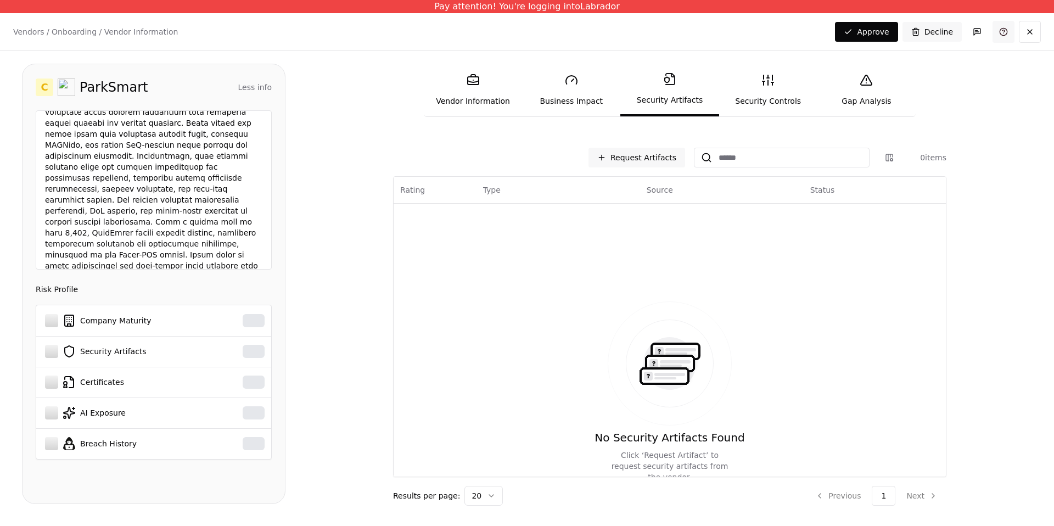
click at [748, 34] on link at bounding box center [1003, 32] width 22 height 22
click at [637, 159] on button "Request Artifacts" at bounding box center [636, 158] width 97 height 20
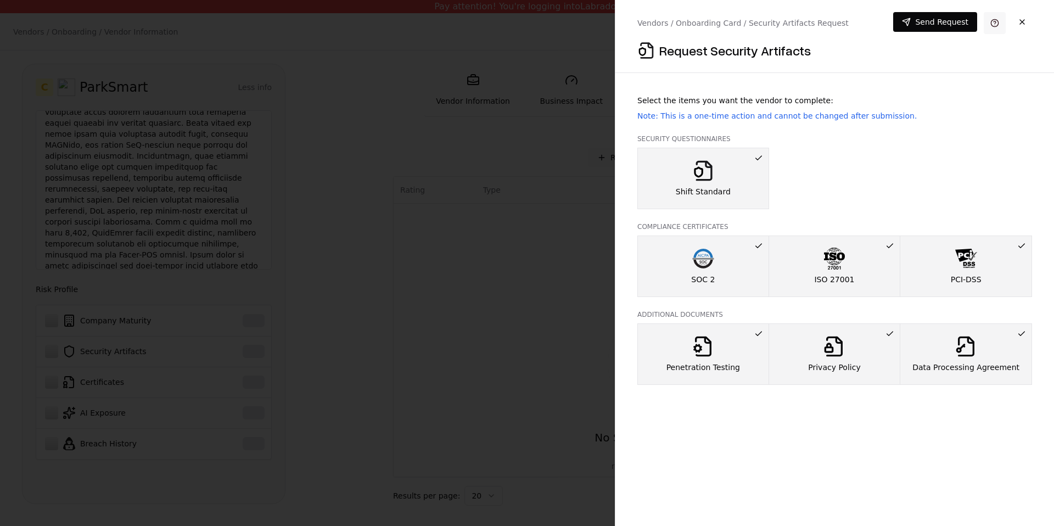
click at [748, 22] on button at bounding box center [994, 23] width 22 height 22
click at [748, 24] on button "Send Request" at bounding box center [935, 22] width 84 height 20
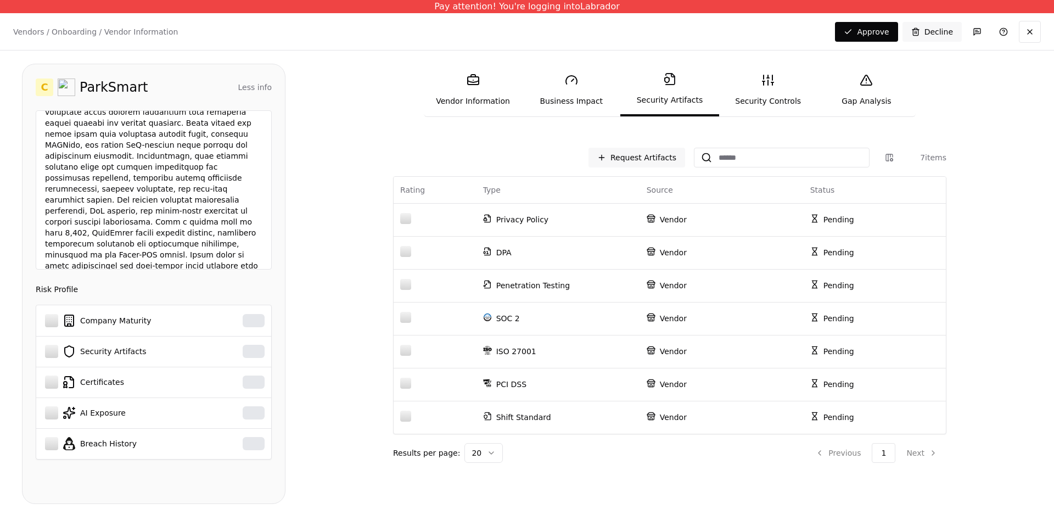
click at [572, 91] on link "Business Impact" at bounding box center [571, 90] width 98 height 50
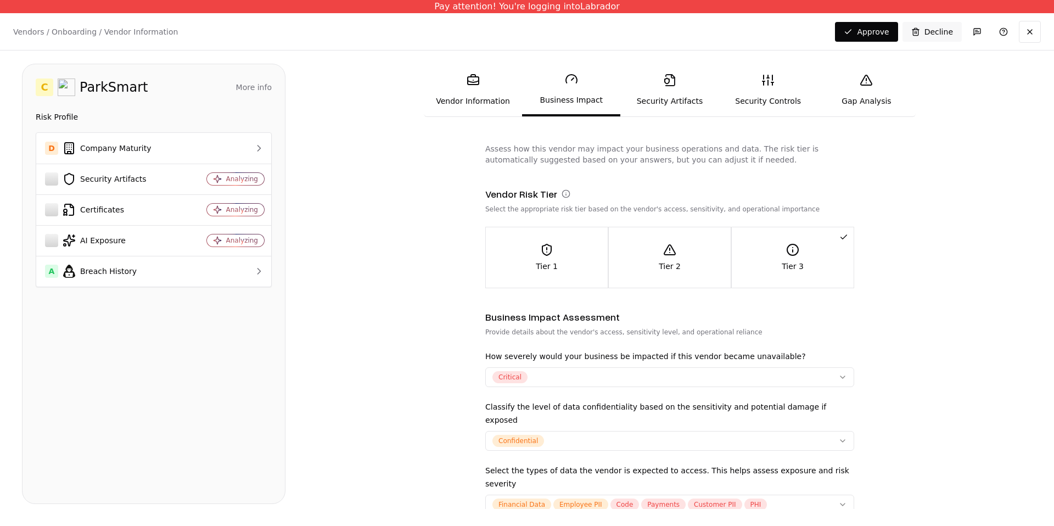
click at [746, 105] on link "Security Controls" at bounding box center [768, 90] width 98 height 50
click at [663, 88] on link "Security Artifacts" at bounding box center [669, 90] width 98 height 50
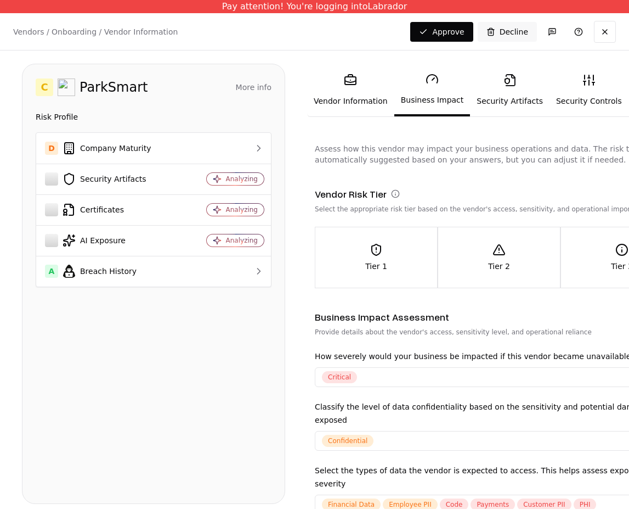
click at [506, 93] on link "Security Artifacts" at bounding box center [510, 90] width 80 height 50
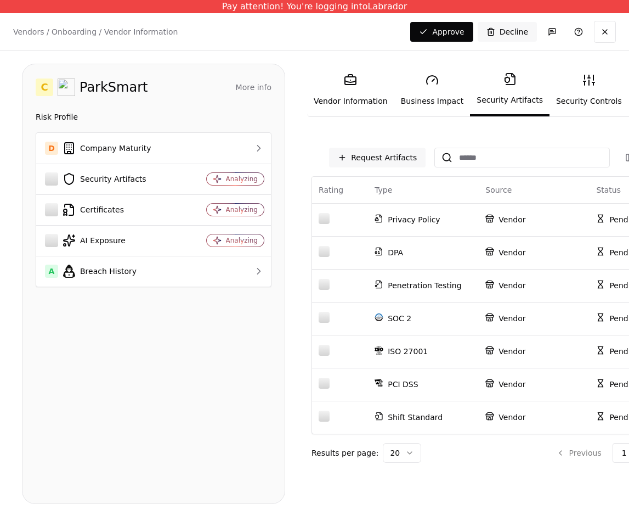
click at [583, 81] on icon at bounding box center [589, 80] width 13 height 13
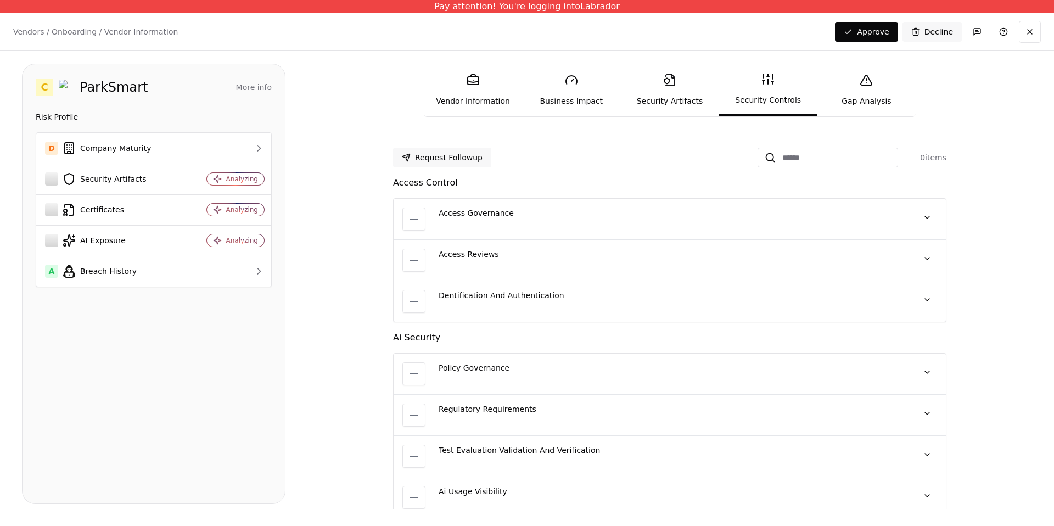
click at [629, 79] on icon at bounding box center [669, 80] width 13 height 13
